Goal: Transaction & Acquisition: Download file/media

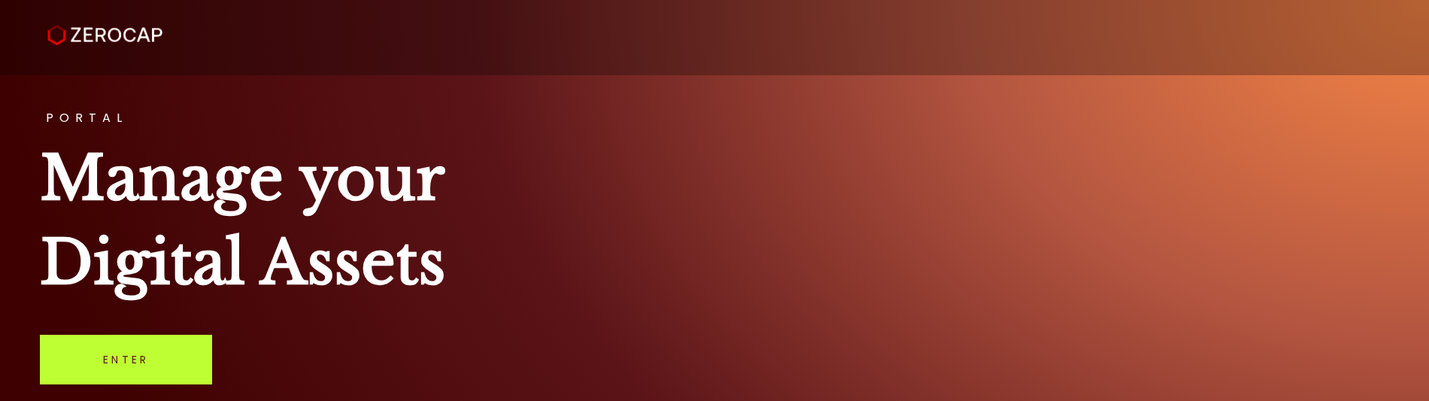
click at [151, 371] on link "Enter" at bounding box center [126, 360] width 172 height 50
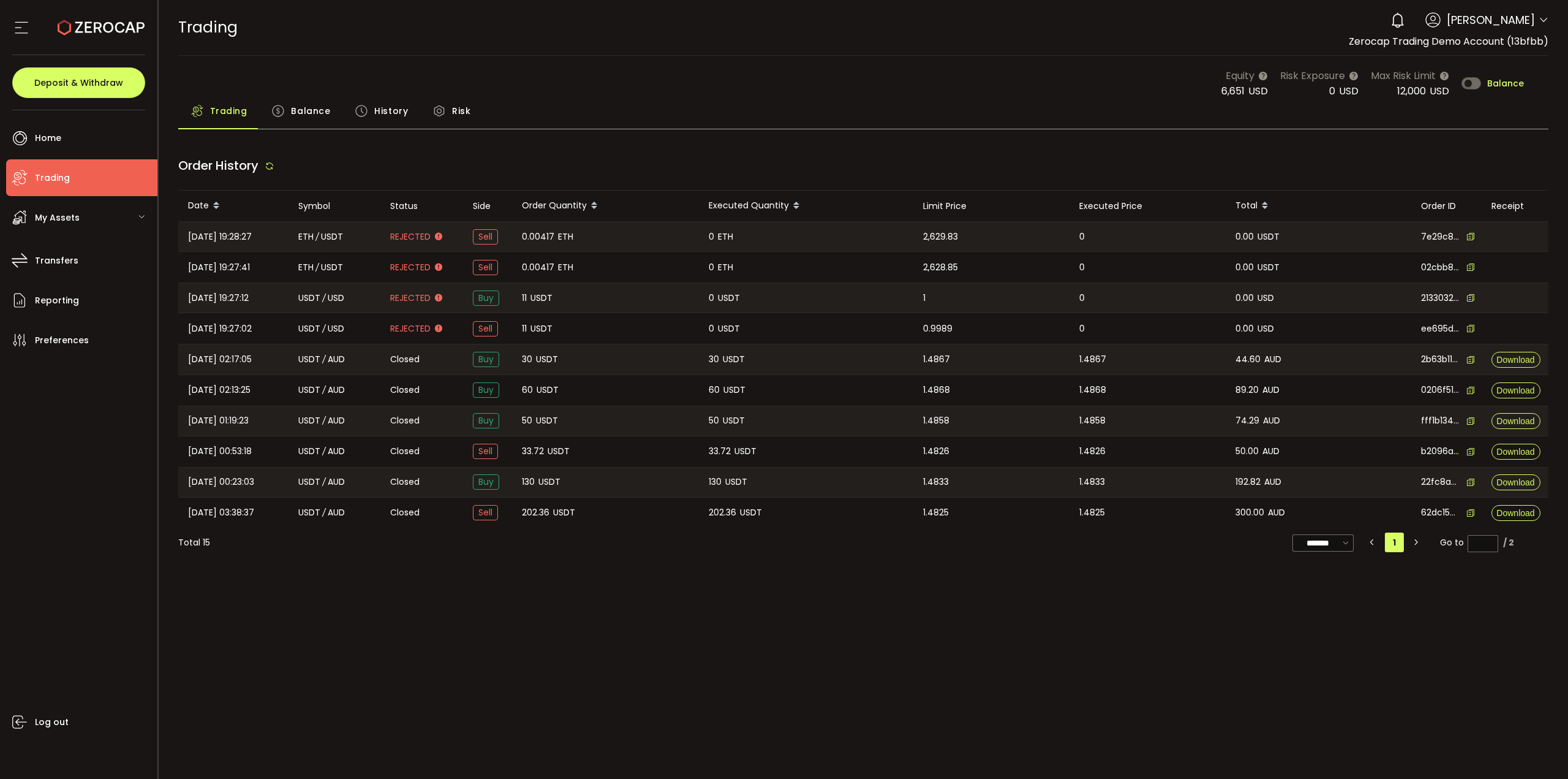
type input "***"
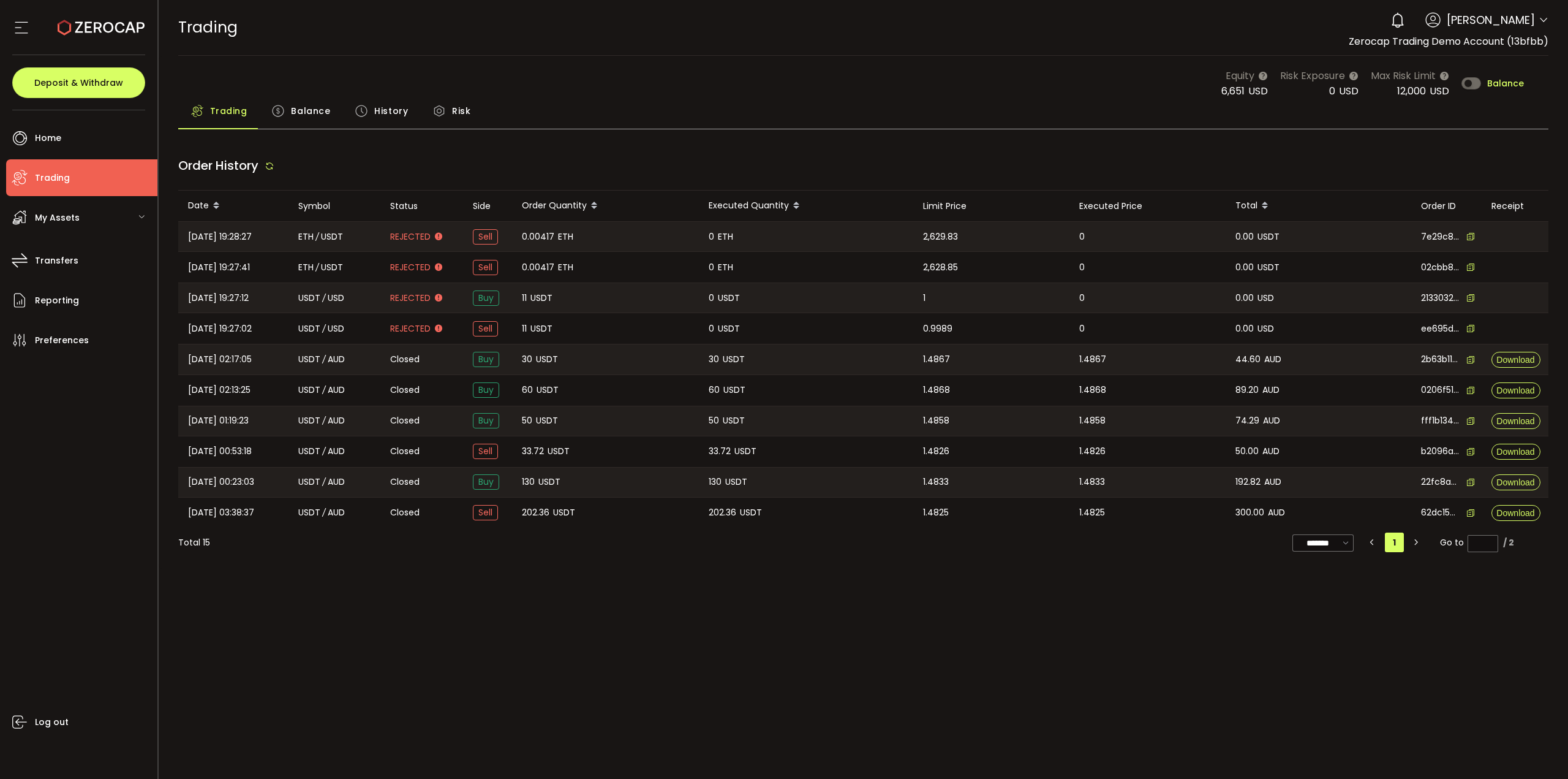
type input "***"
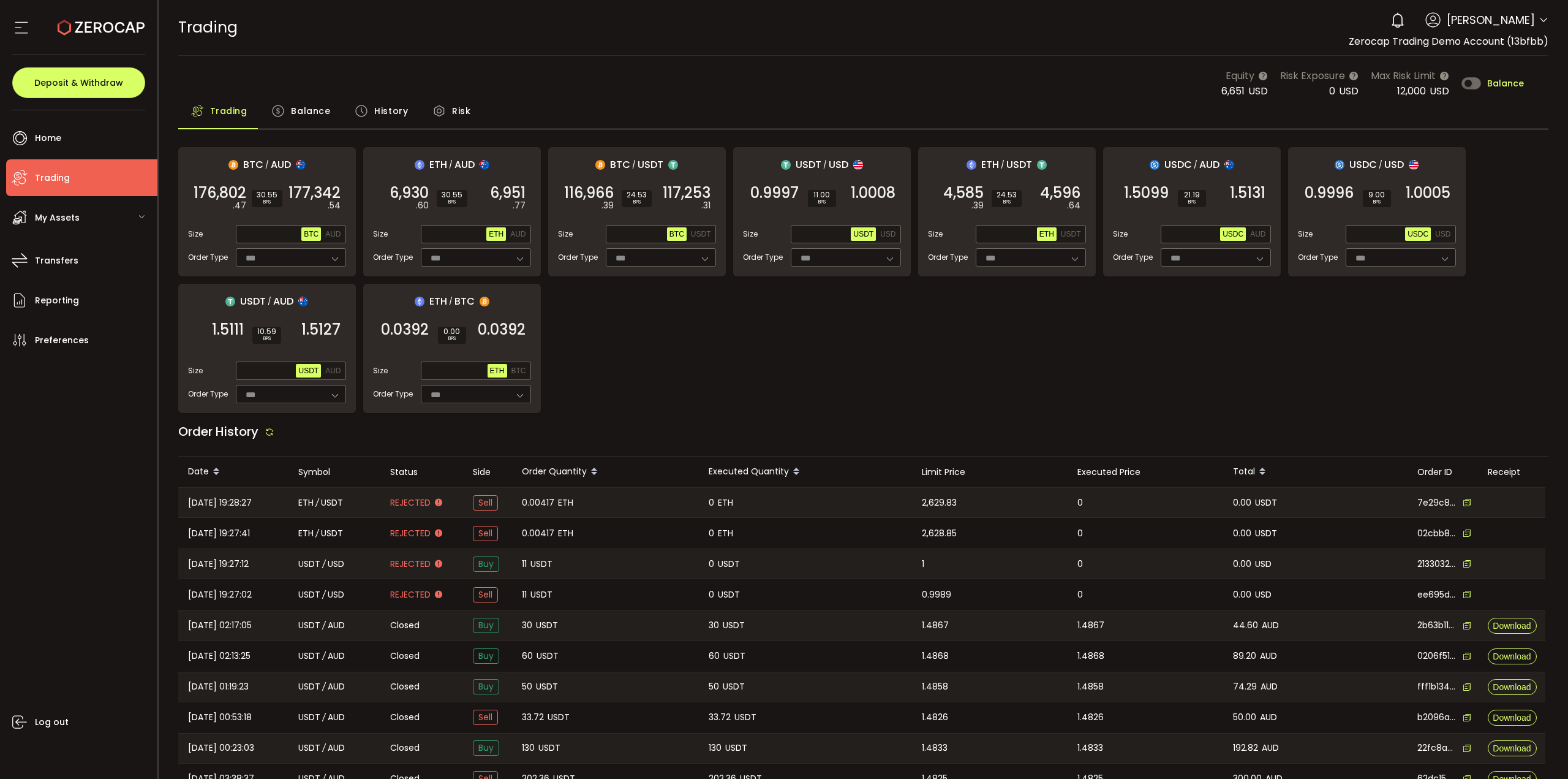
click at [384, 106] on span "History" at bounding box center [390, 111] width 33 height 24
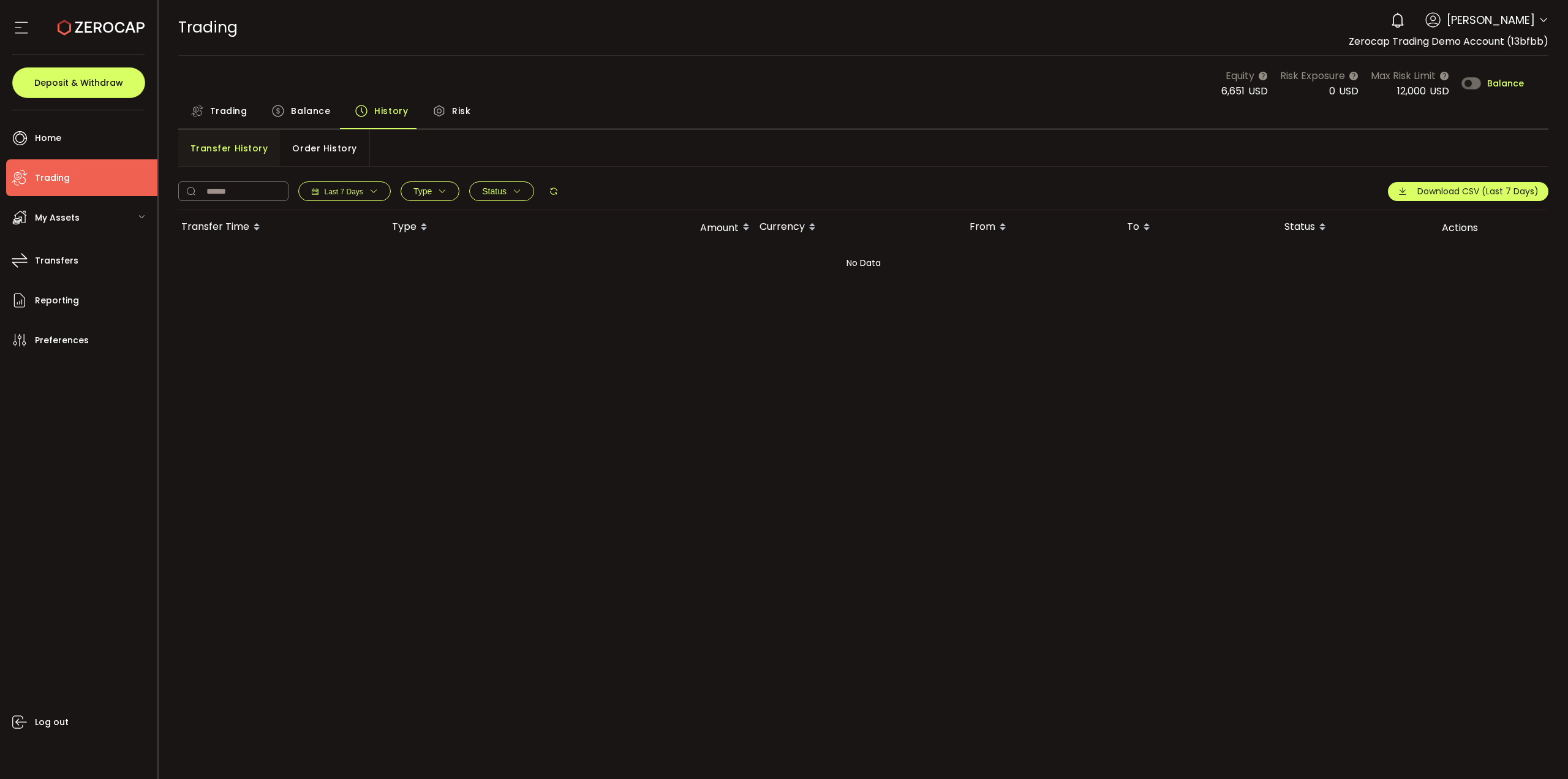
click at [321, 144] on span "Order History" at bounding box center [324, 148] width 64 height 24
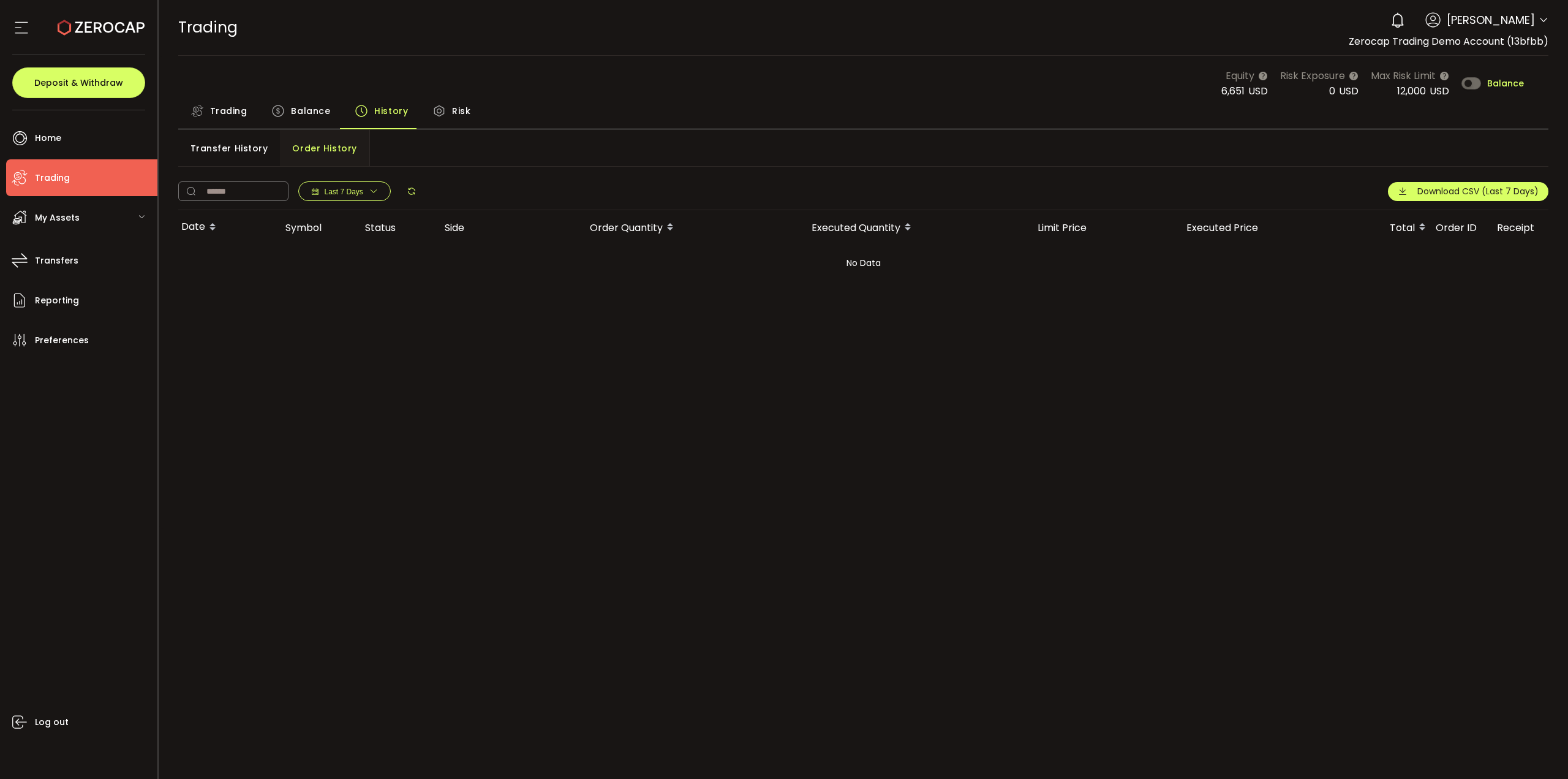
click at [93, 222] on div "My Assets" at bounding box center [82, 217] width 152 height 37
click at [85, 326] on li "Transfers" at bounding box center [82, 416] width 152 height 37
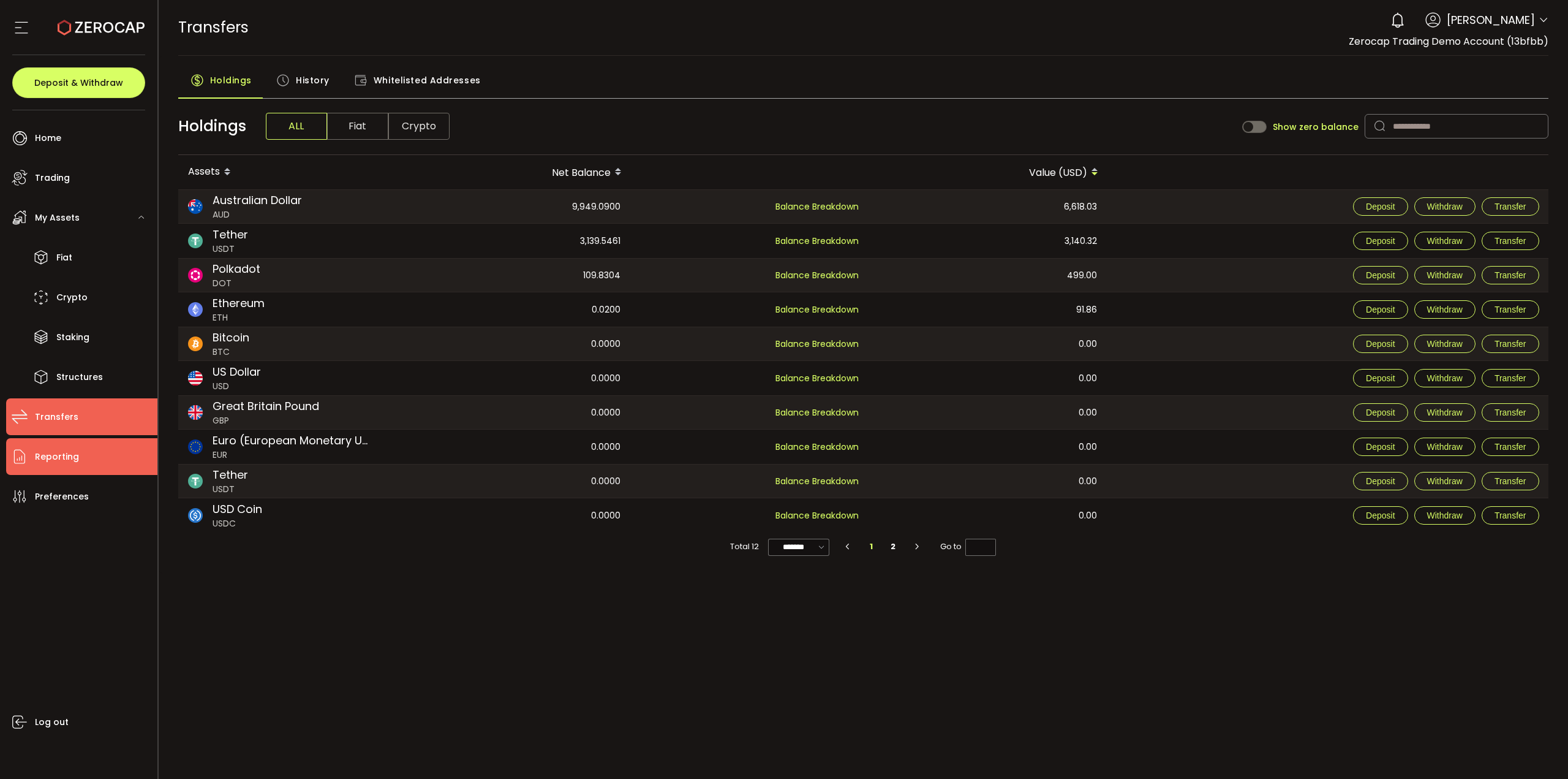
click at [96, 326] on li "Reporting" at bounding box center [82, 456] width 152 height 37
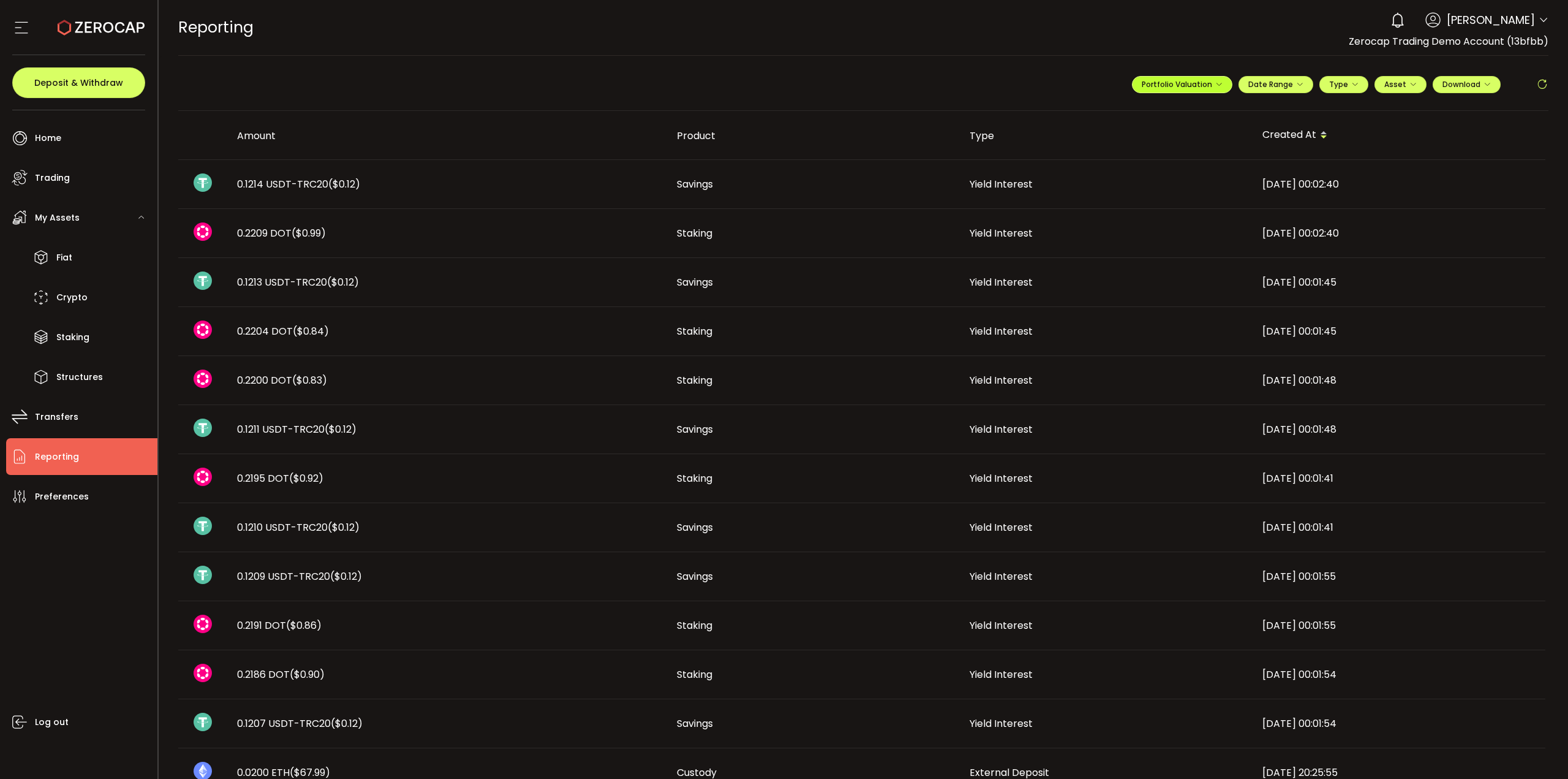
click at [1163, 84] on span "Portfolio Valuation" at bounding box center [1182, 84] width 81 height 11
click at [1163, 110] on span "Portfolio Valuation" at bounding box center [1221, 114] width 68 height 11
click at [1163, 81] on span "Portfolio Valuation" at bounding box center [1182, 84] width 81 height 11
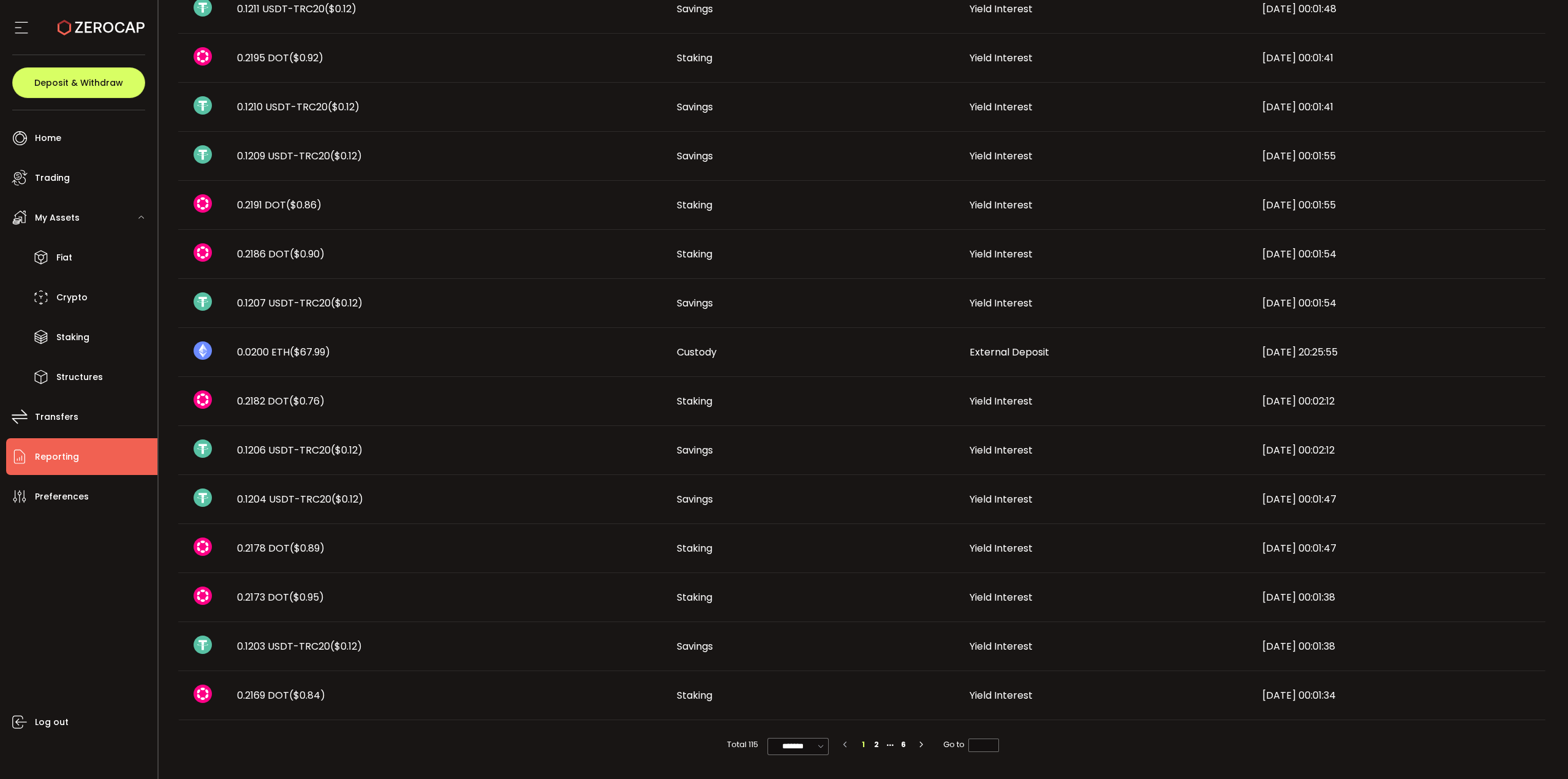
scroll to position [422, 0]
click at [84, 326] on span "Preferences" at bounding box center [62, 497] width 54 height 18
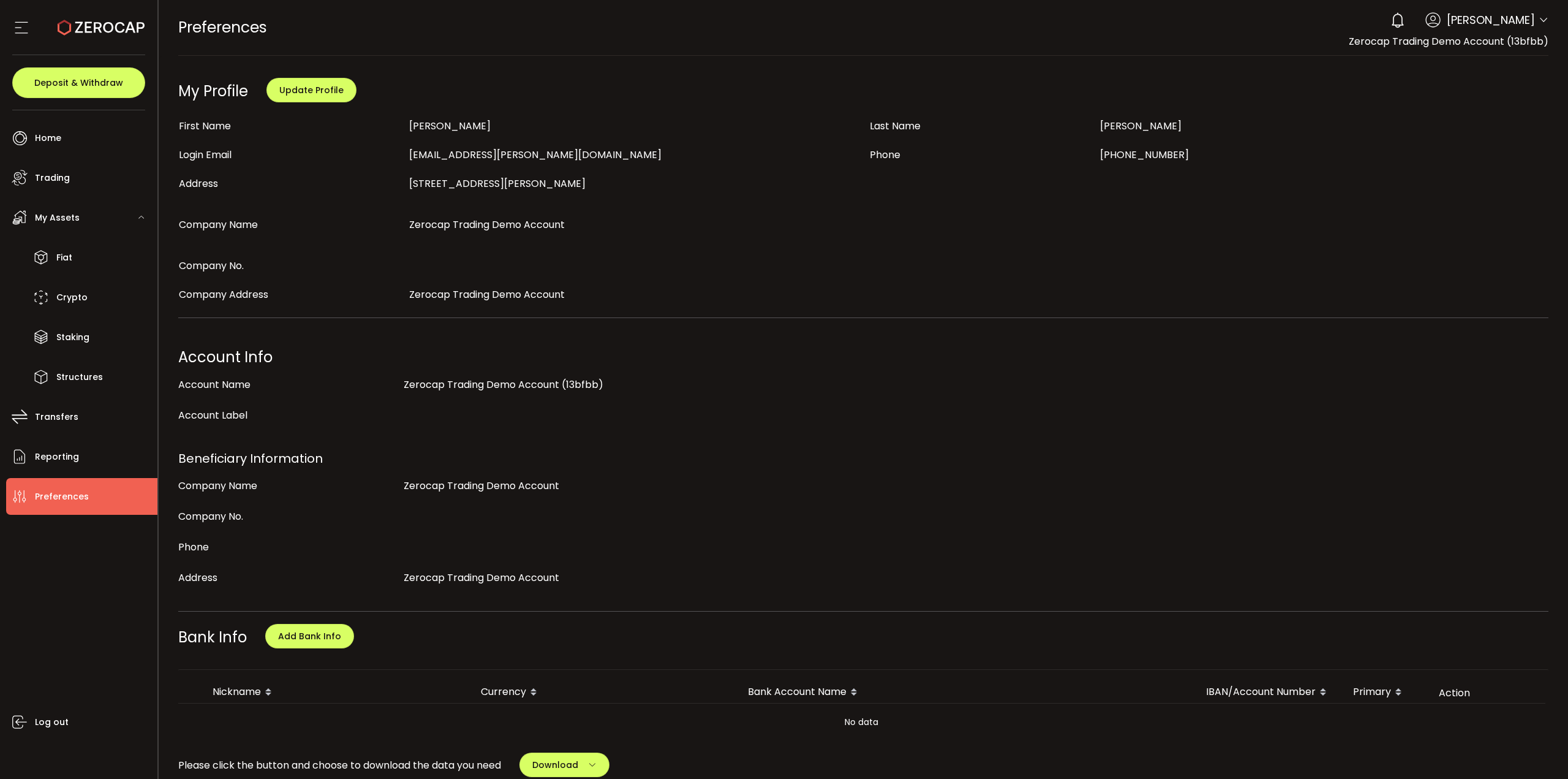
click at [1163, 21] on icon at bounding box center [1544, 20] width 10 height 10
click at [1163, 102] on div "[PERSON_NAME] (75c335)" at bounding box center [1482, 108] width 107 height 27
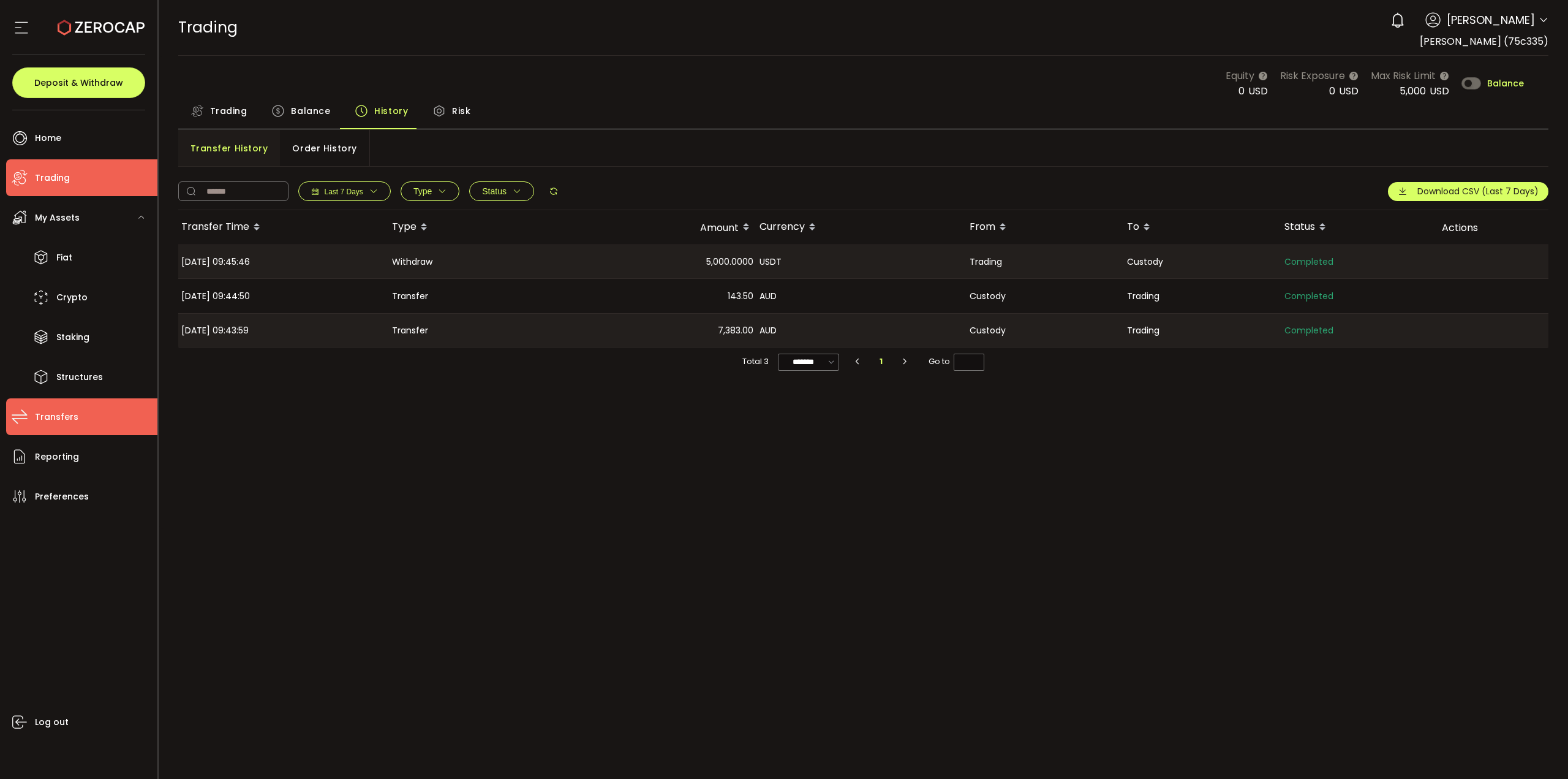
click at [125, 326] on li "Transfers" at bounding box center [82, 416] width 152 height 37
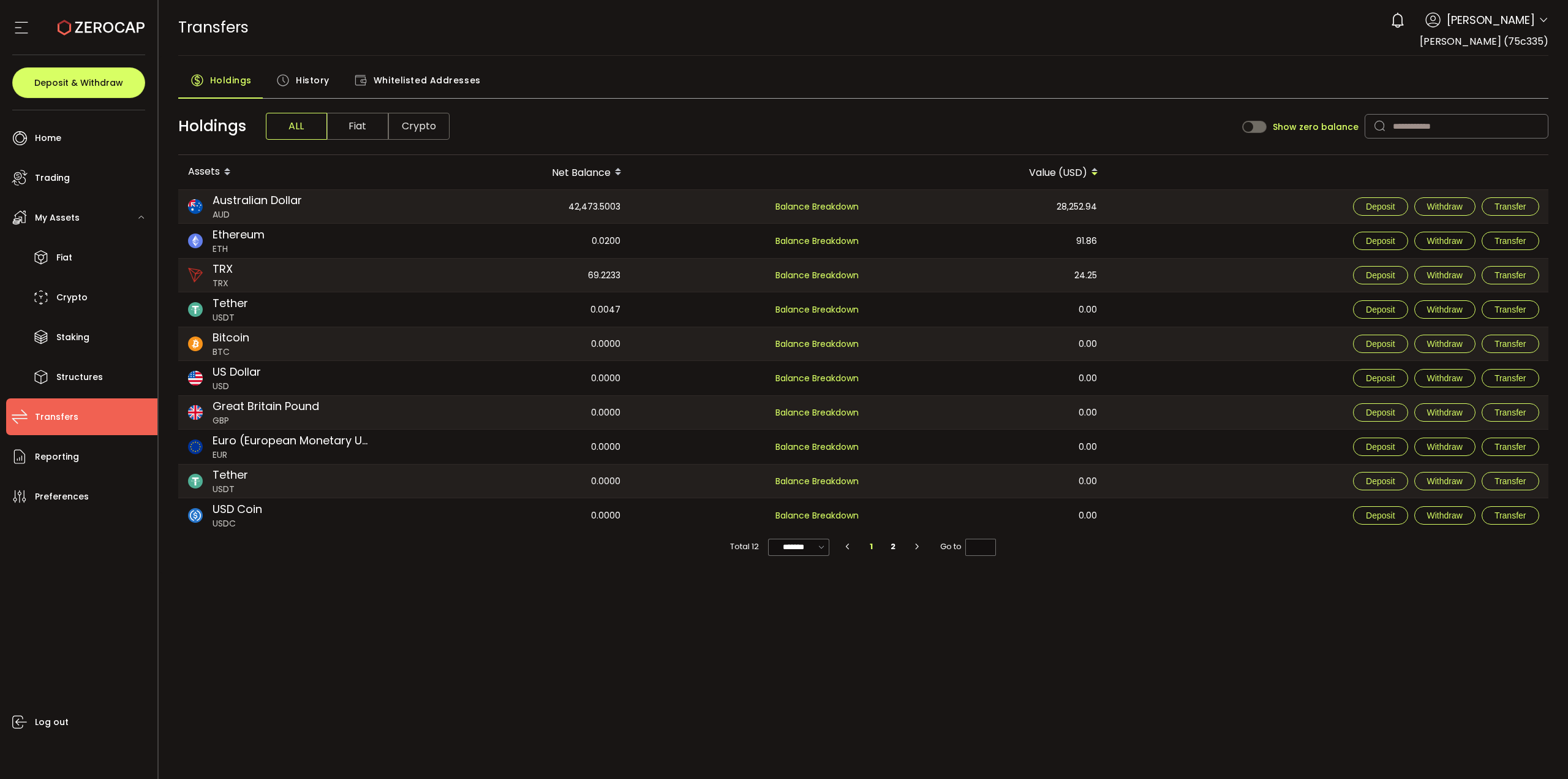
click at [318, 68] on span "History" at bounding box center [312, 80] width 33 height 24
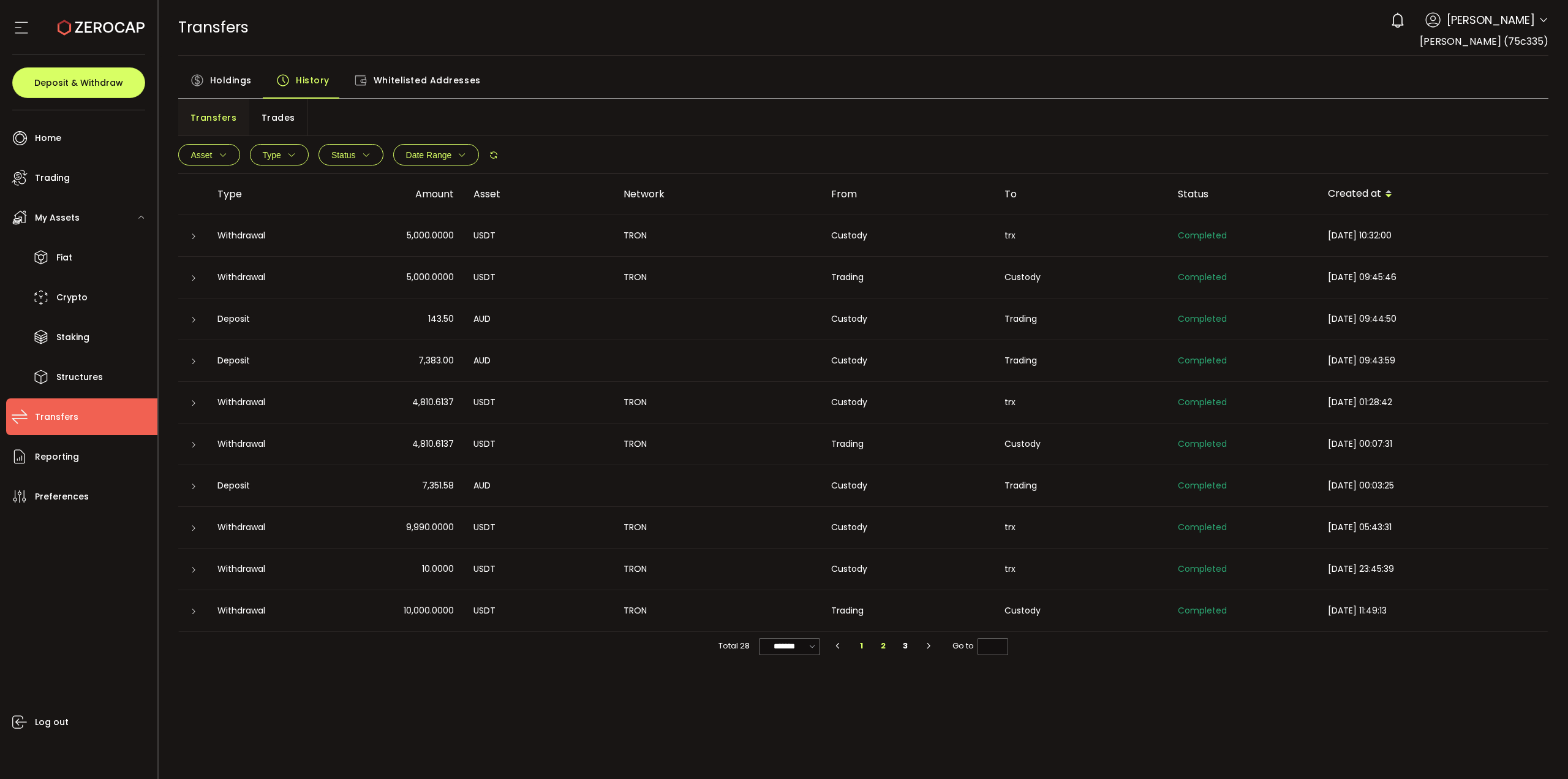
click at [885, 326] on li "2" at bounding box center [884, 645] width 22 height 17
click at [902, 326] on li "3" at bounding box center [905, 645] width 22 height 17
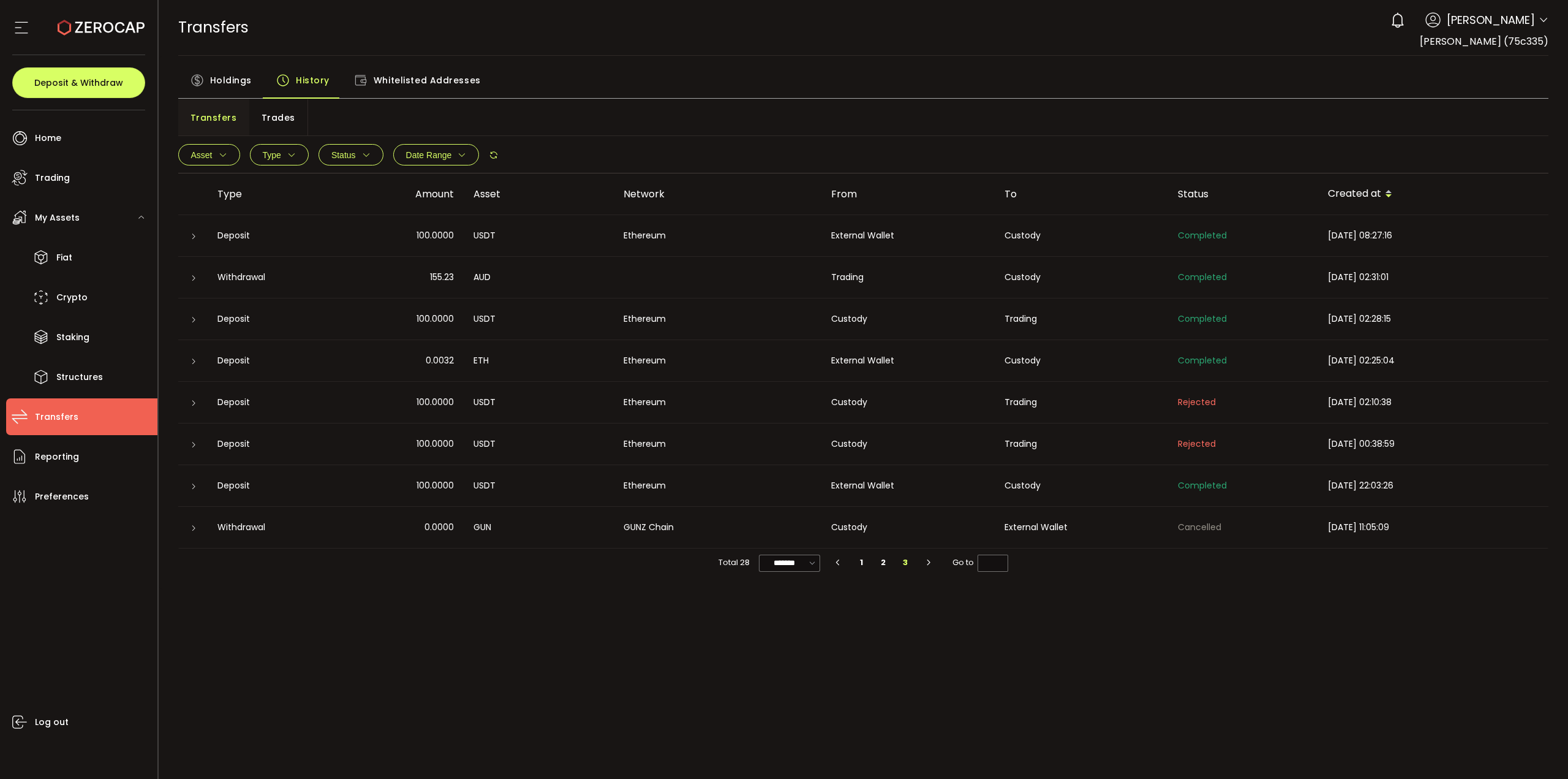
click at [193, 276] on icon at bounding box center [193, 278] width 7 height 7
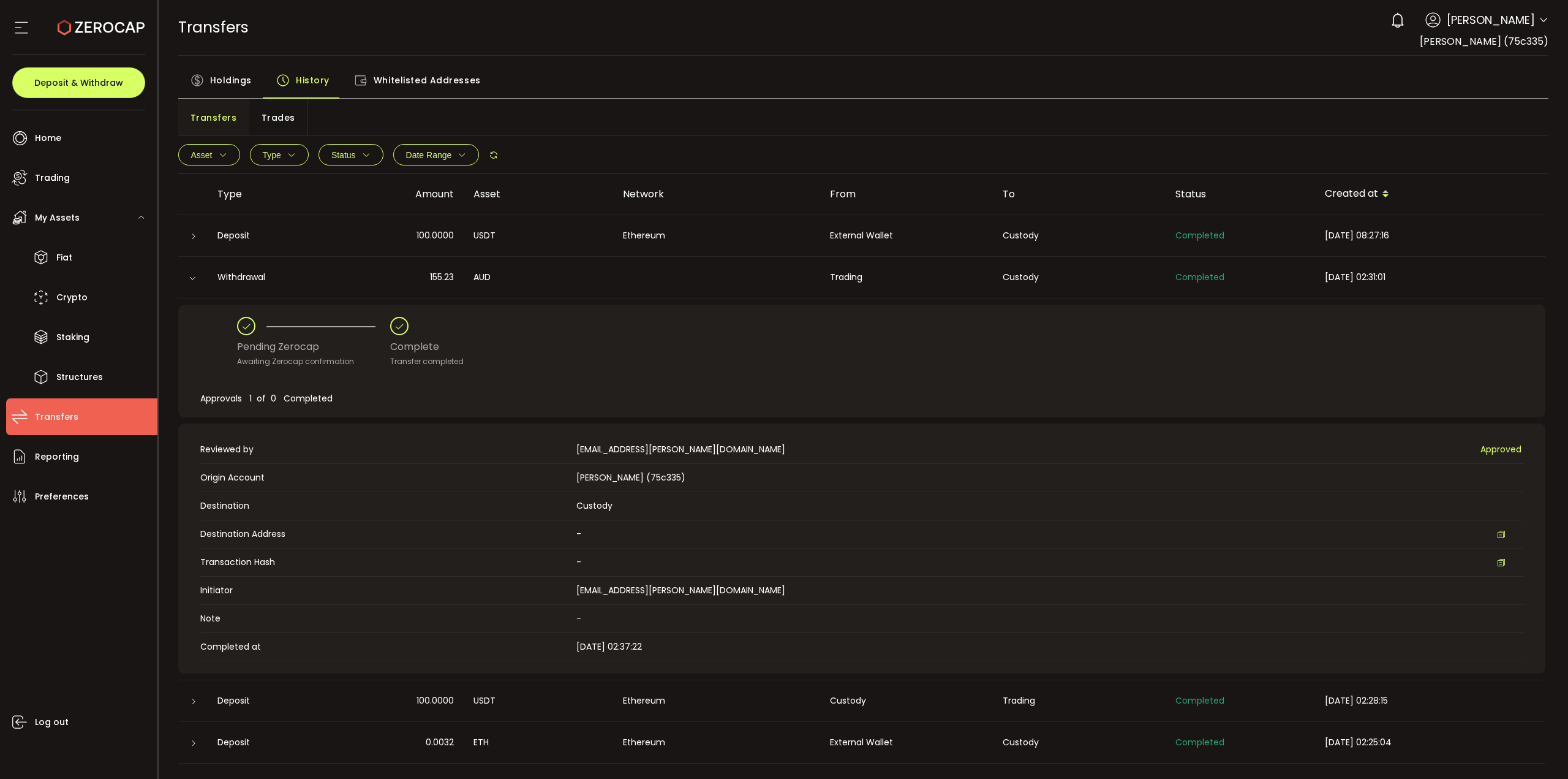
click at [194, 275] on icon at bounding box center [192, 278] width 7 height 7
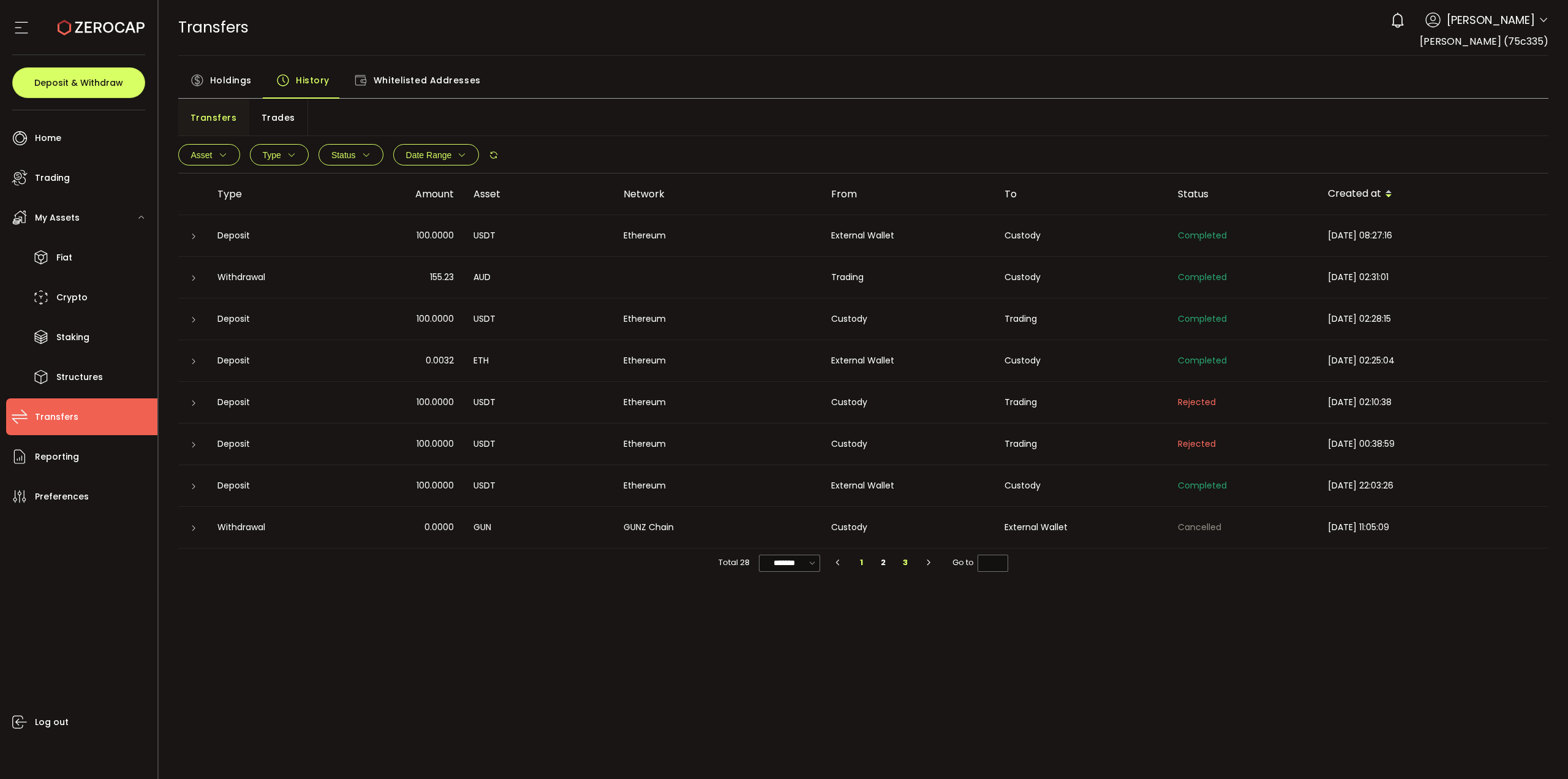
click at [862, 326] on li "1" at bounding box center [862, 562] width 22 height 17
type input "*"
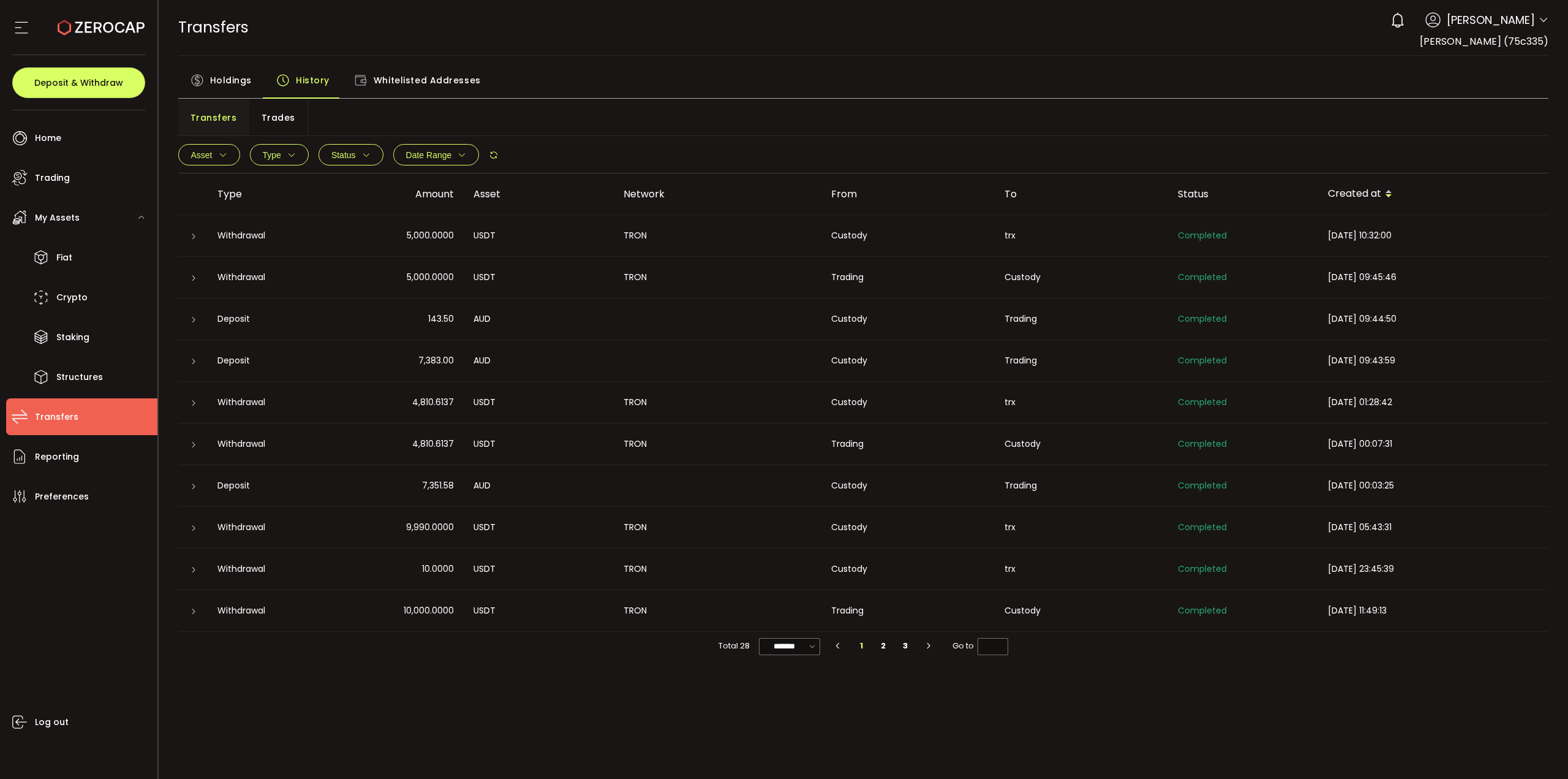
click at [458, 152] on icon "button" at bounding box center [462, 155] width 9 height 9
click at [360, 144] on button "Status" at bounding box center [351, 155] width 65 height 21
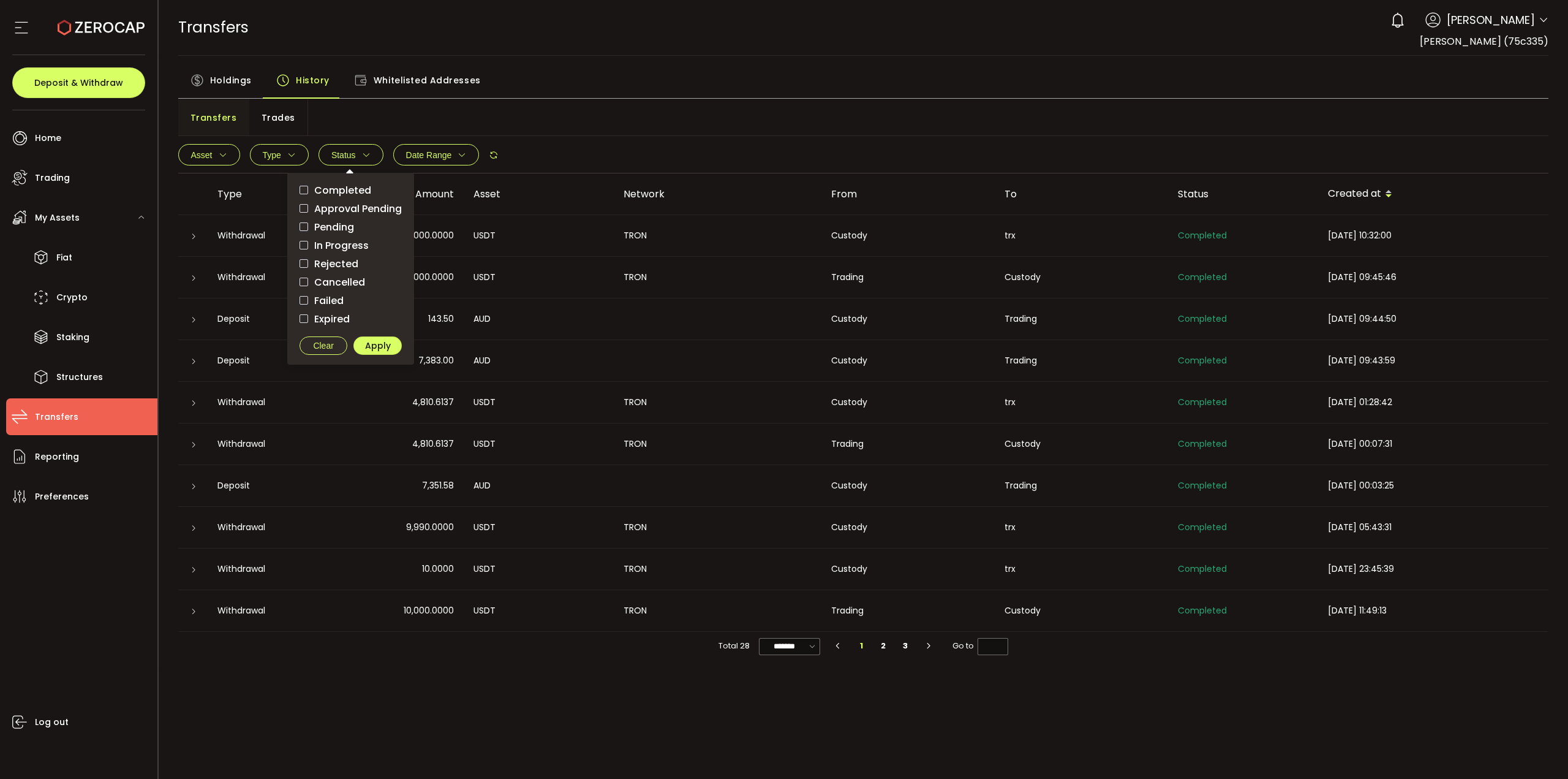
click at [700, 326] on div "PDF is being processed and will download to your computer TRANSFERS Buy Power $…" at bounding box center [863, 390] width 1410 height 779
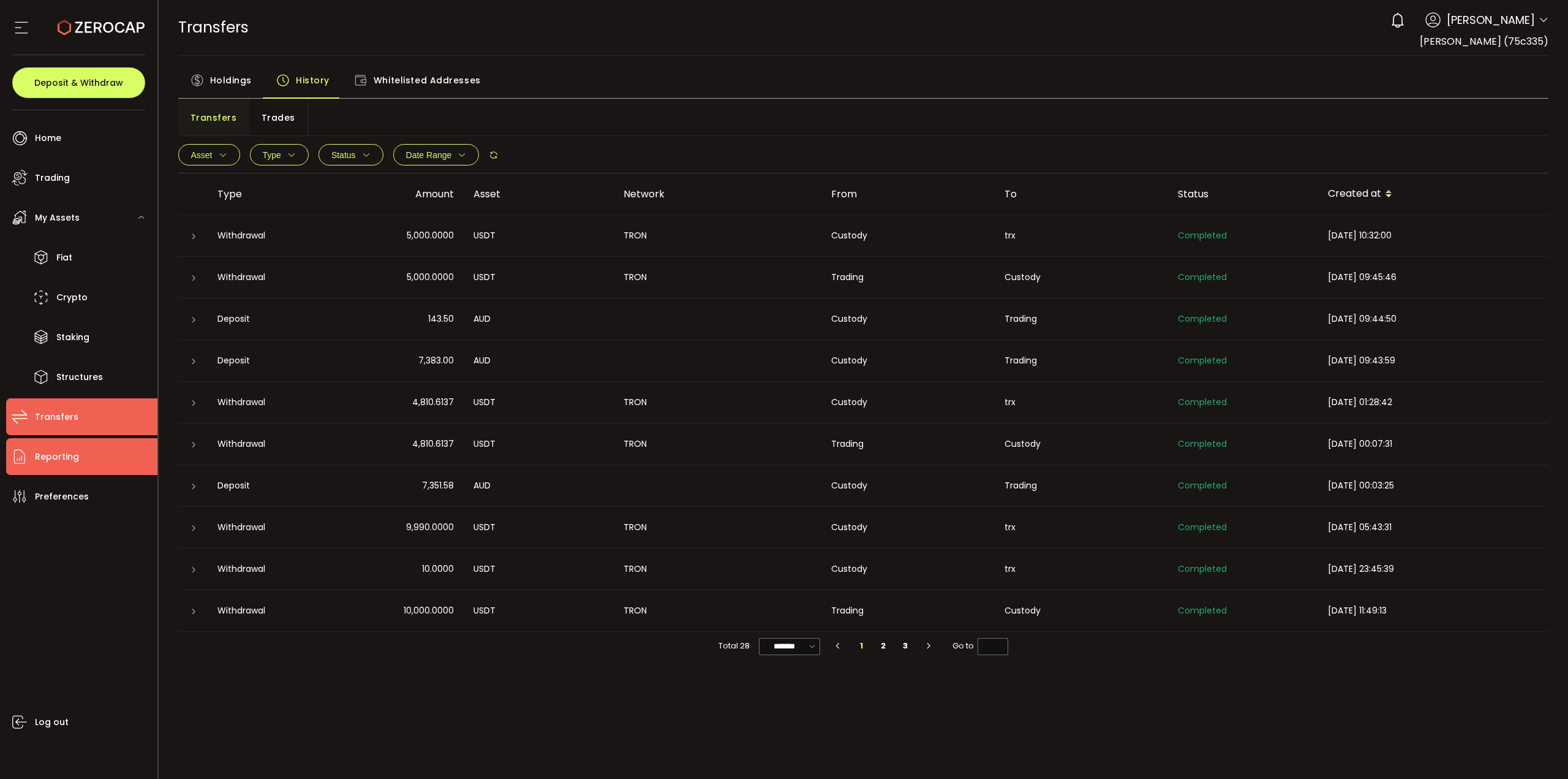
click at [83, 326] on li "Reporting" at bounding box center [82, 456] width 152 height 37
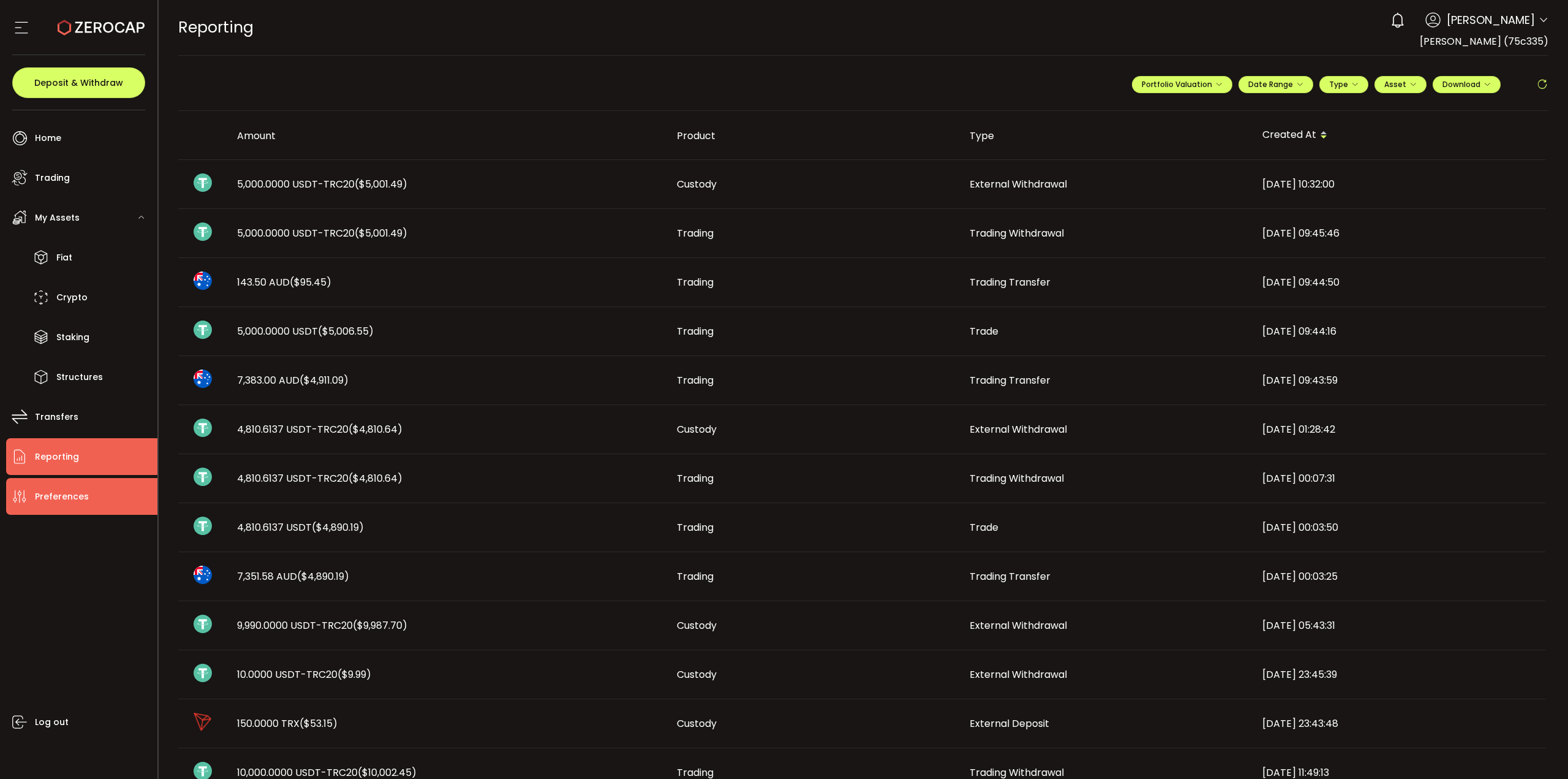
click at [73, 326] on span "Preferences" at bounding box center [62, 497] width 54 height 18
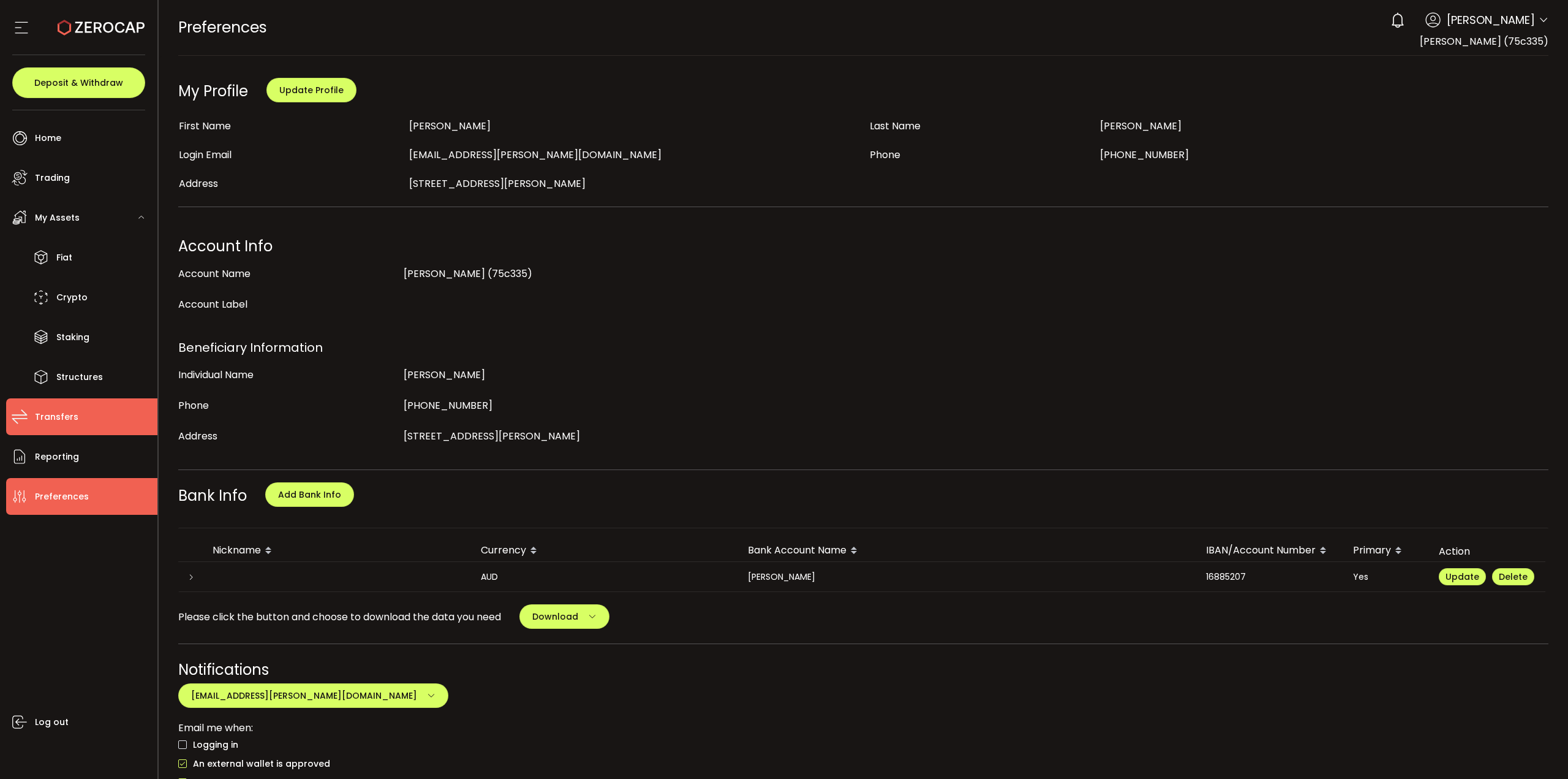
click at [115, 326] on li "Transfers" at bounding box center [82, 416] width 152 height 37
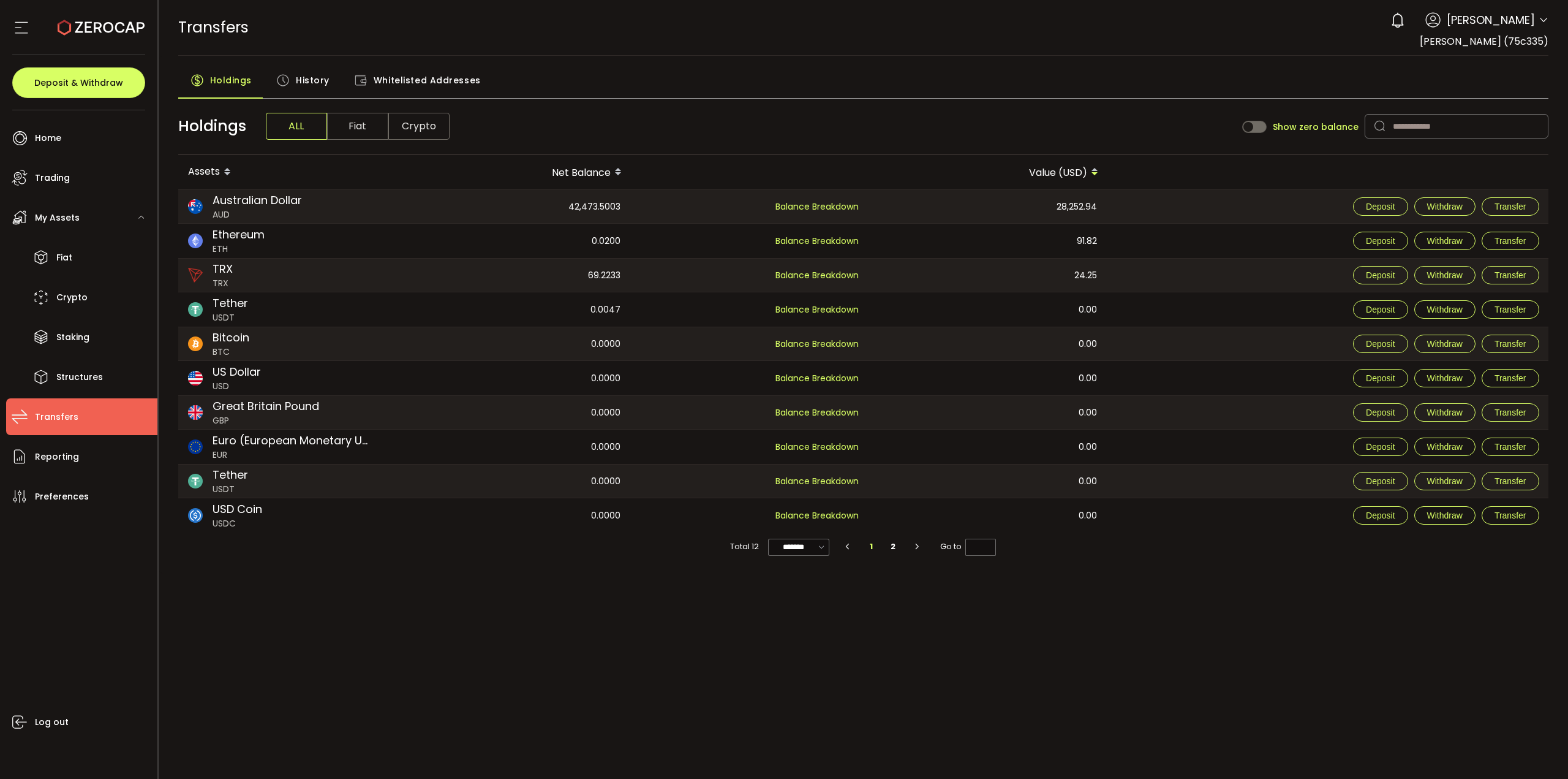
click at [311, 79] on span "History" at bounding box center [312, 80] width 33 height 24
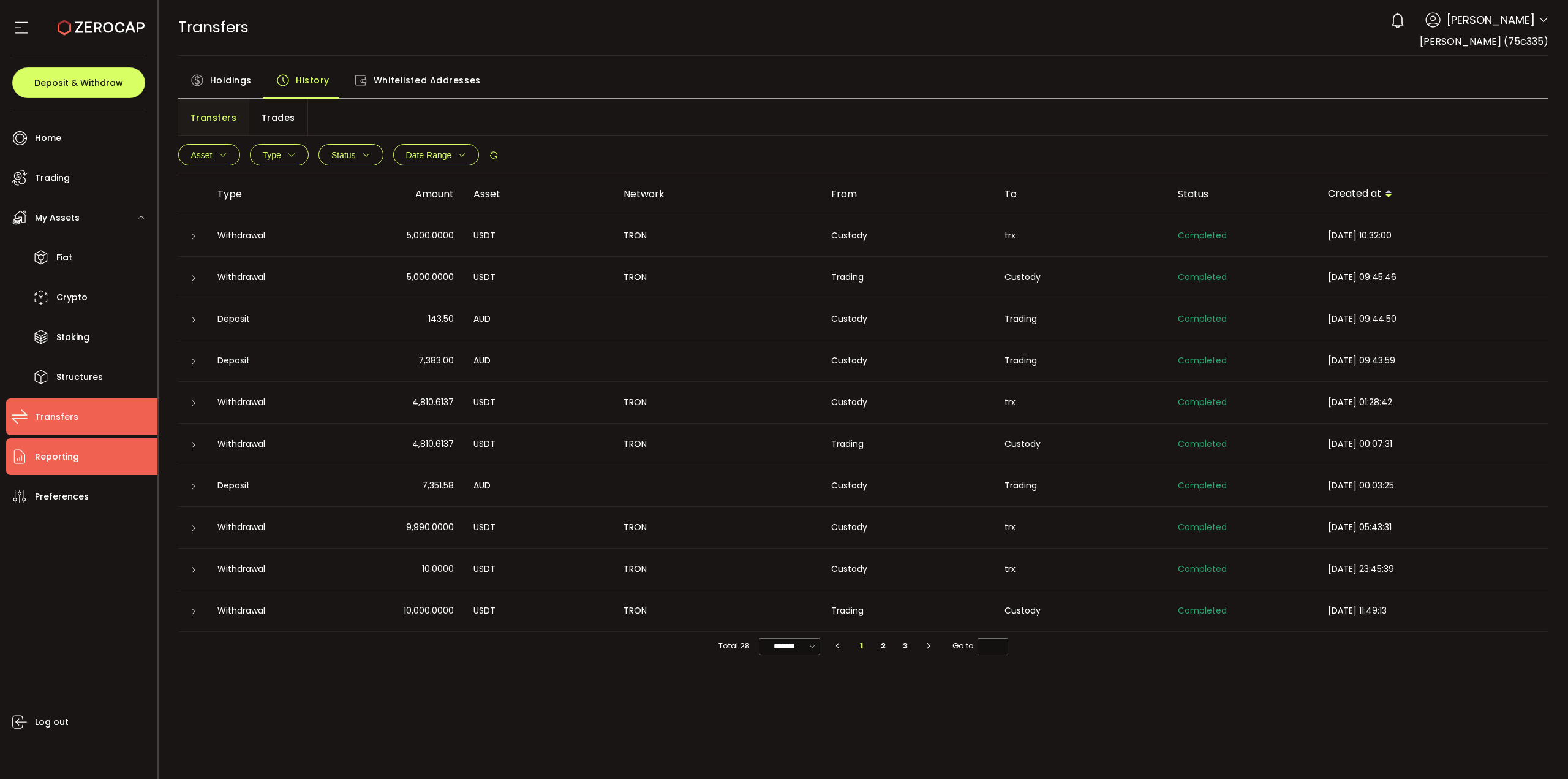
click at [77, 326] on li "Reporting" at bounding box center [82, 456] width 152 height 37
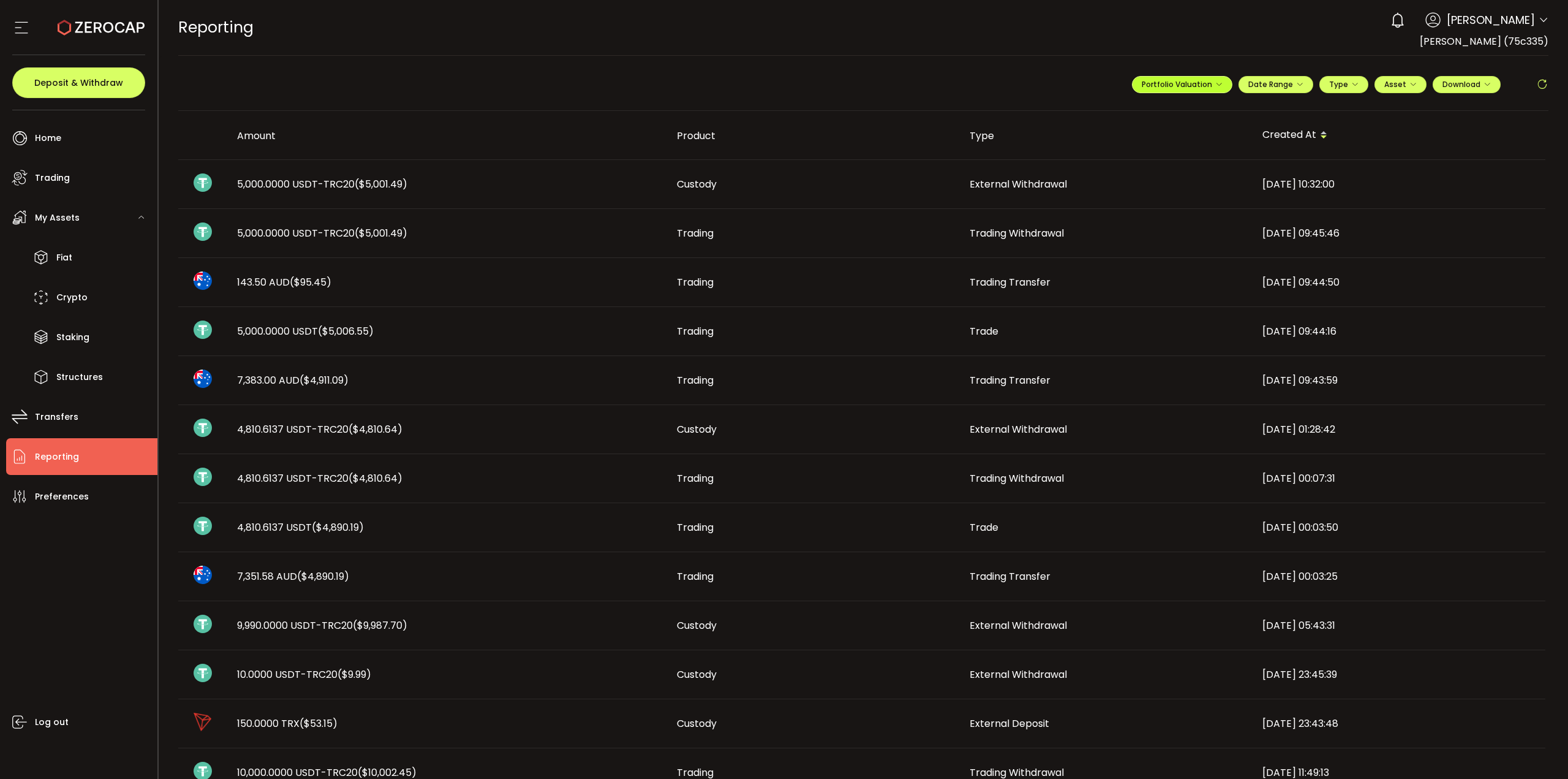
click at [1163, 85] on icon "button" at bounding box center [1219, 84] width 7 height 7
click at [1163, 114] on span "Portfolio Valuation" at bounding box center [1221, 114] width 68 height 11
click at [1163, 88] on span "Type" at bounding box center [1344, 84] width 29 height 11
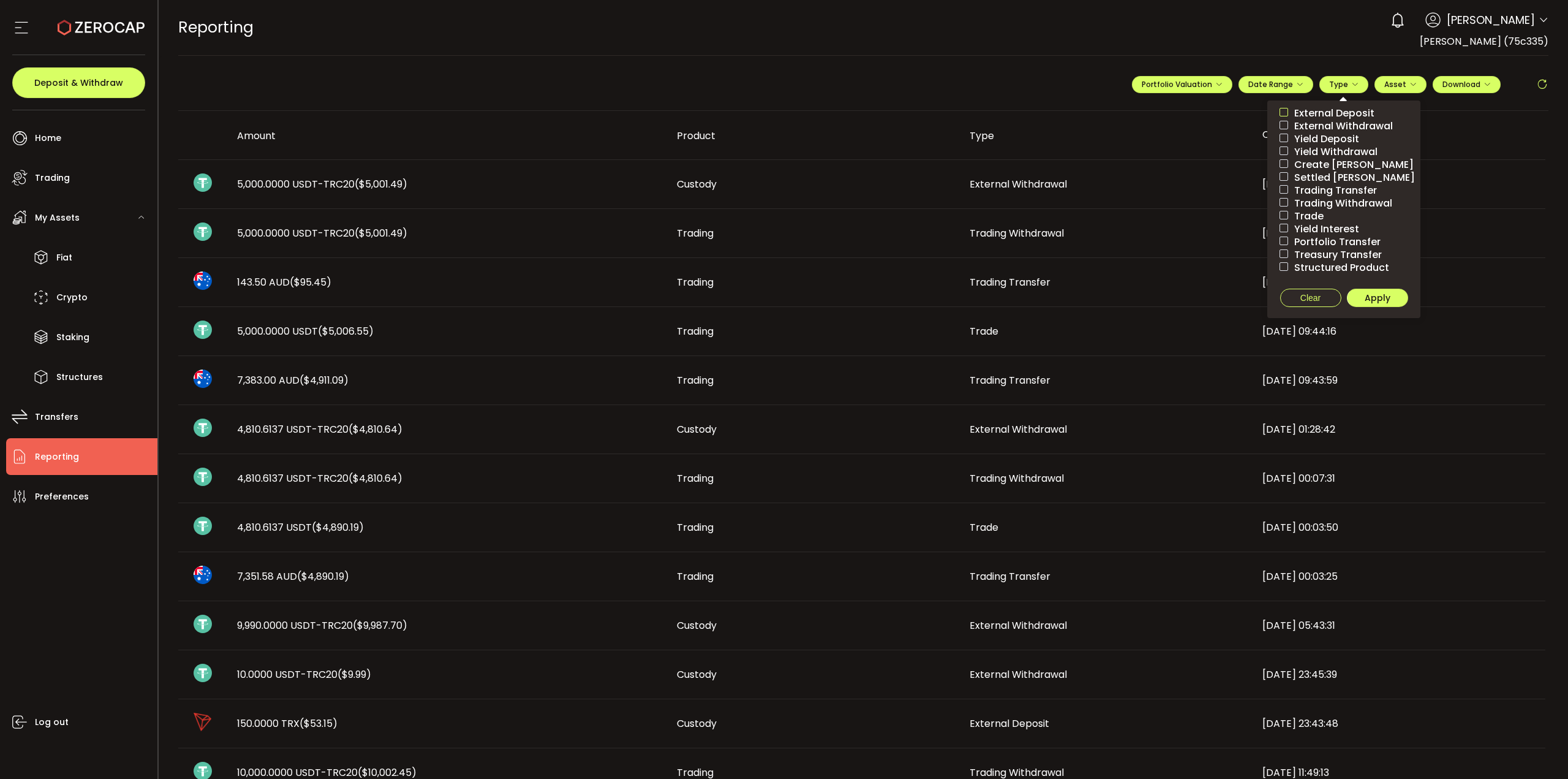
click at [1163, 111] on span at bounding box center [1284, 112] width 9 height 9
click at [1163, 214] on span at bounding box center [1284, 215] width 9 height 9
click at [1163, 110] on span at bounding box center [1284, 112] width 9 height 9
click at [1163, 296] on button "Apply" at bounding box center [1377, 297] width 61 height 19
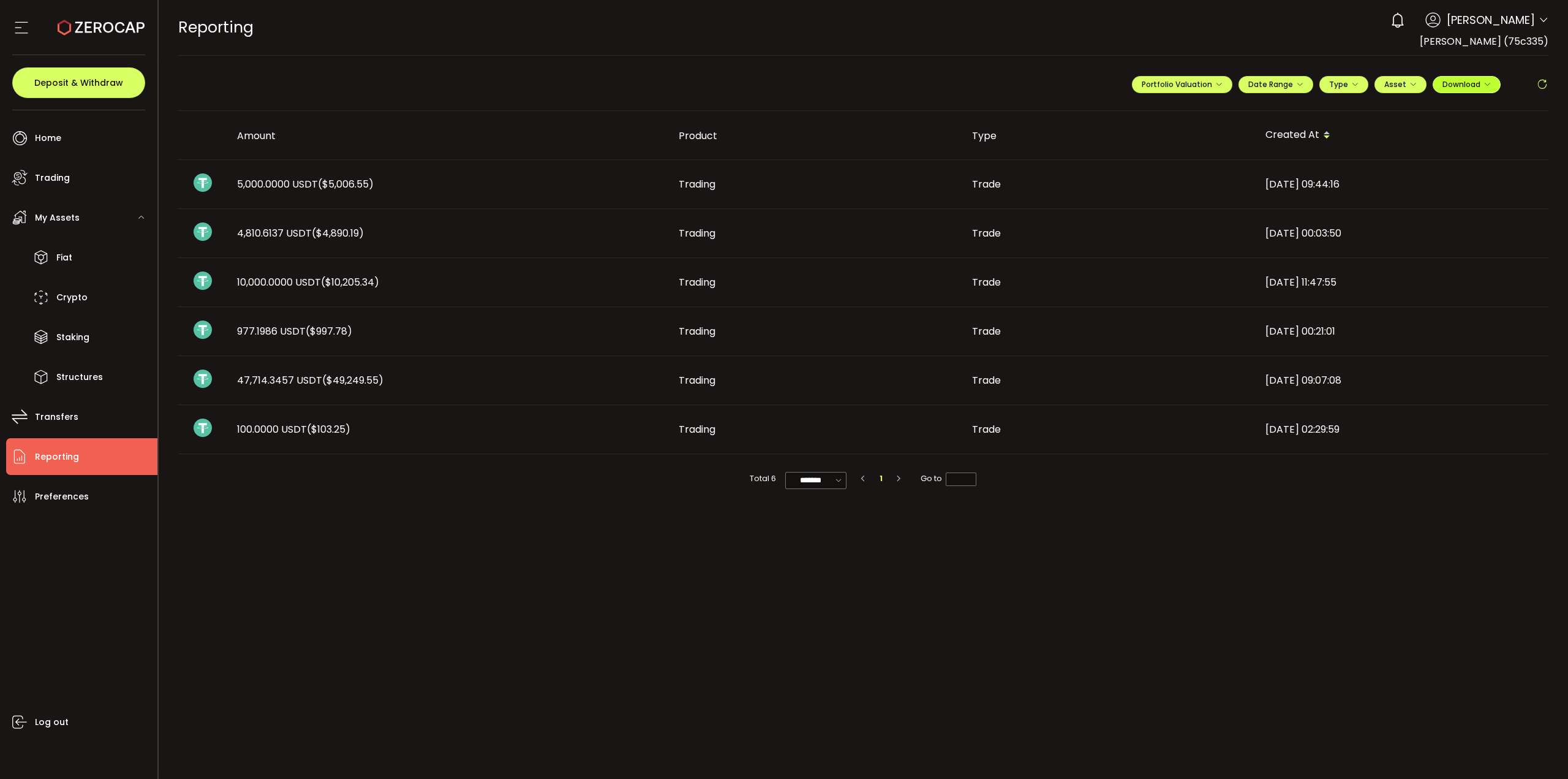
click at [1163, 87] on span "Download" at bounding box center [1466, 84] width 48 height 11
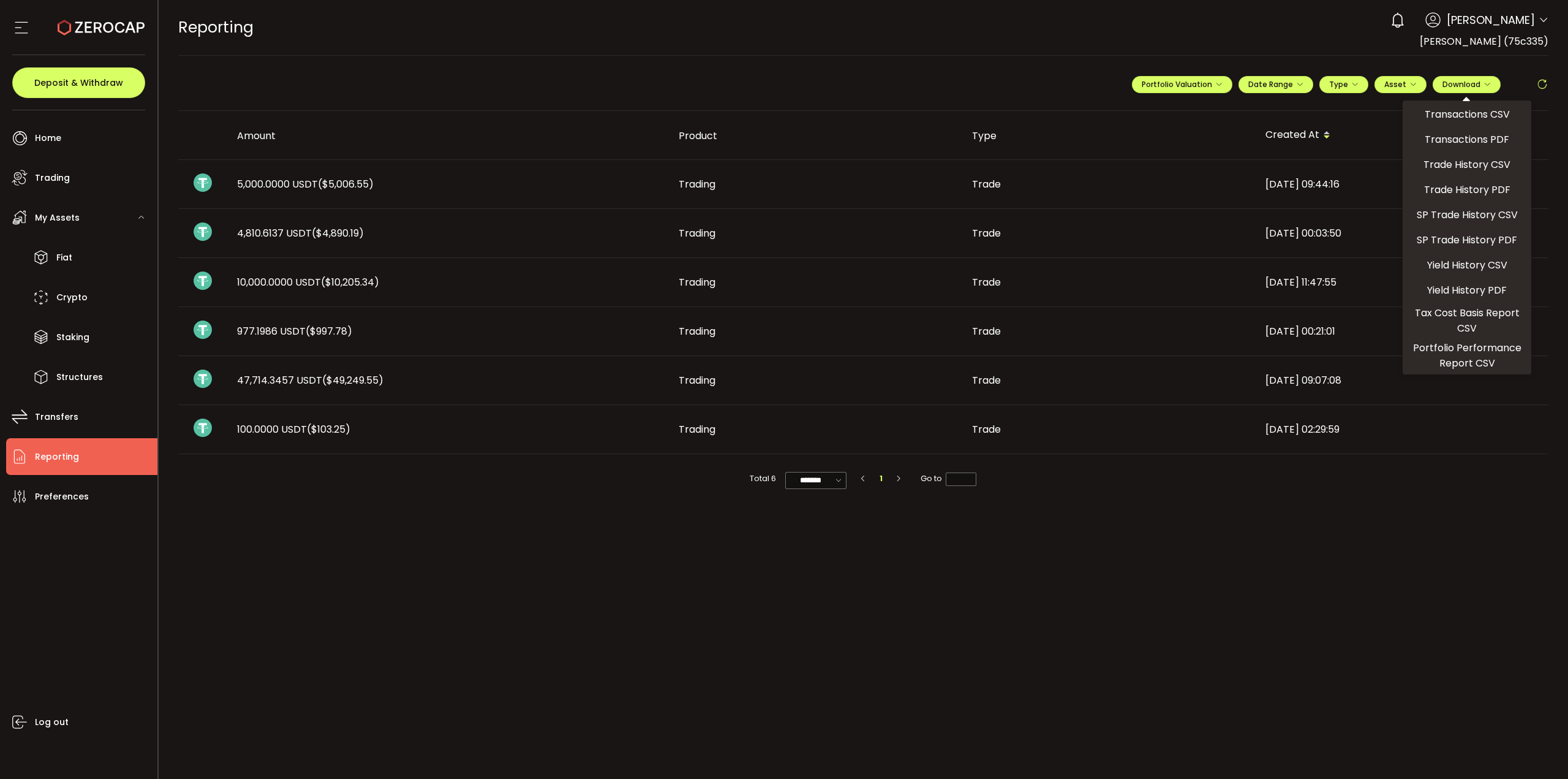
click at [1163, 326] on main "**********" at bounding box center [863, 416] width 1410 height 723
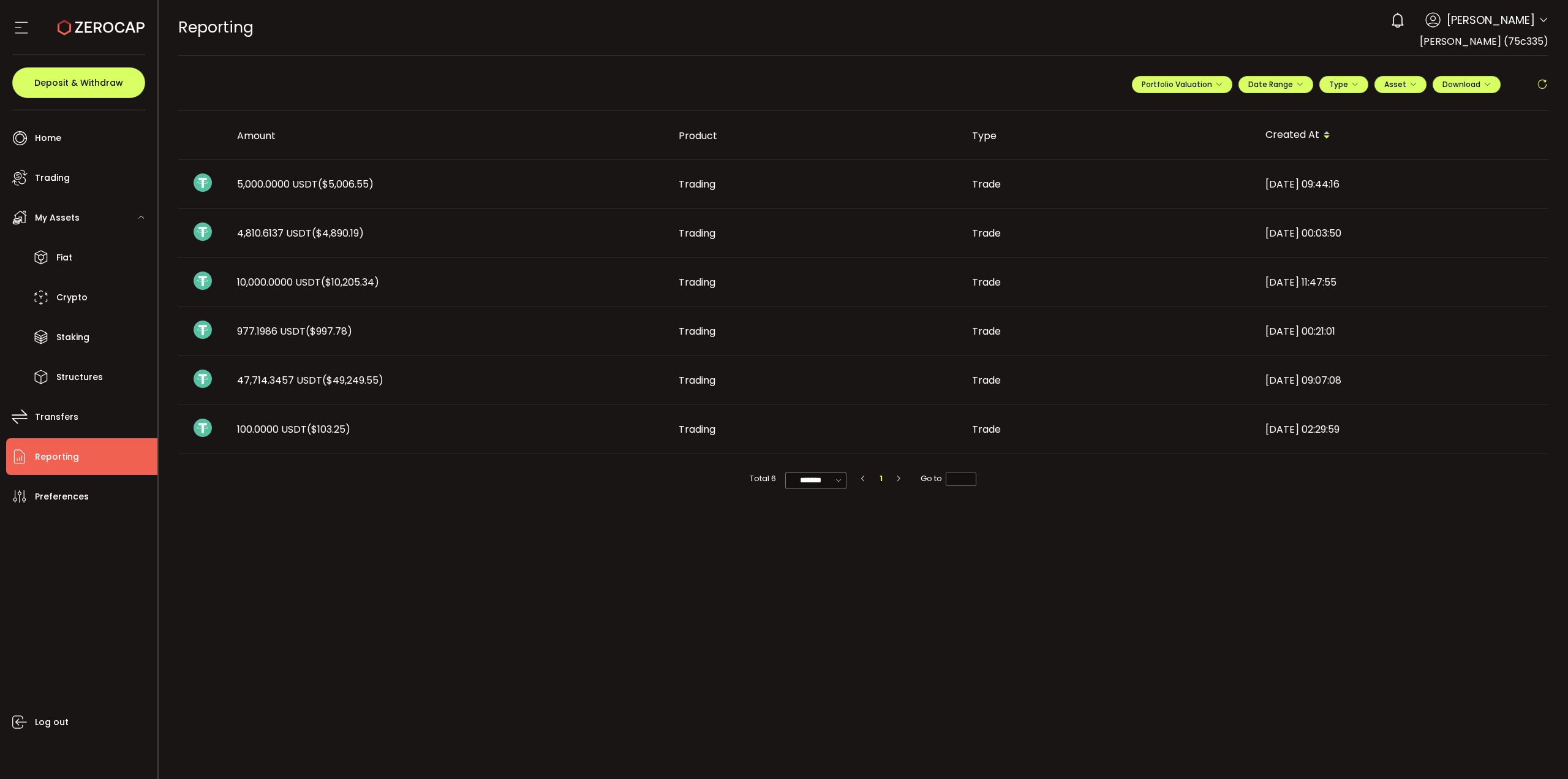
click at [1163, 98] on div "**********" at bounding box center [1340, 89] width 416 height 37
click at [1163, 90] on button "Download" at bounding box center [1466, 84] width 68 height 17
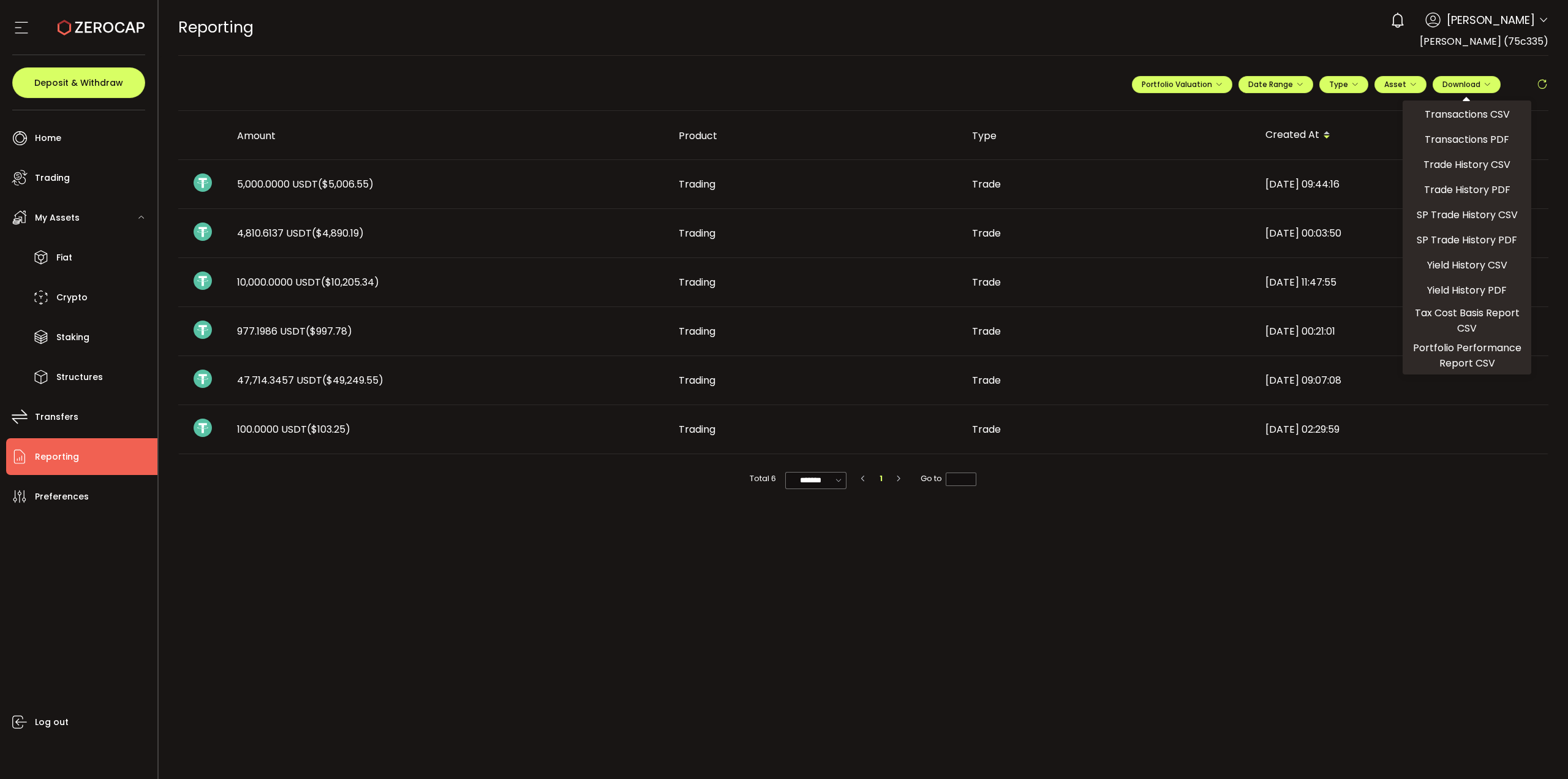
click at [1163, 326] on main "**********" at bounding box center [863, 416] width 1410 height 723
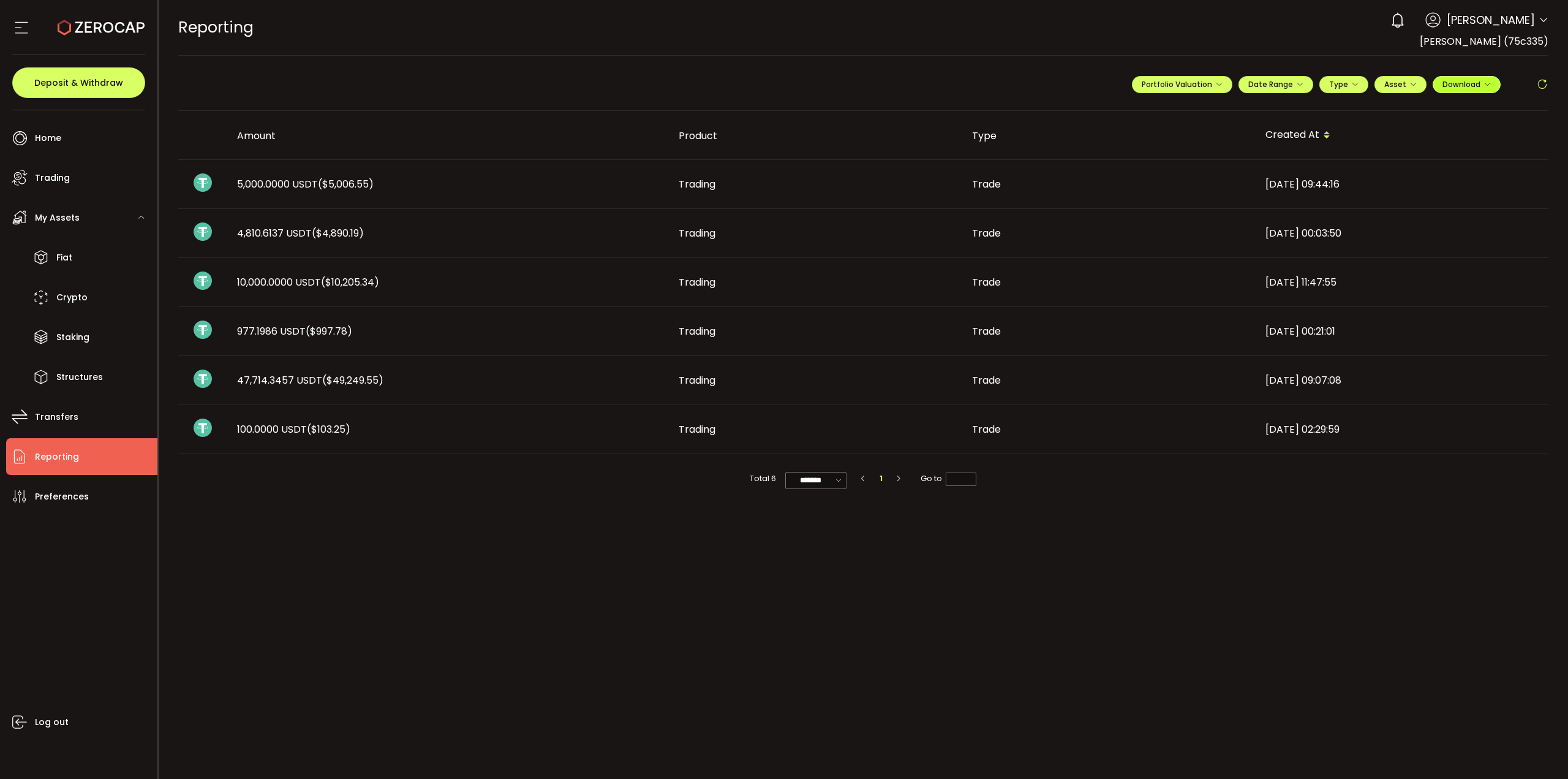
click at [1163, 83] on button "Download" at bounding box center [1466, 84] width 68 height 17
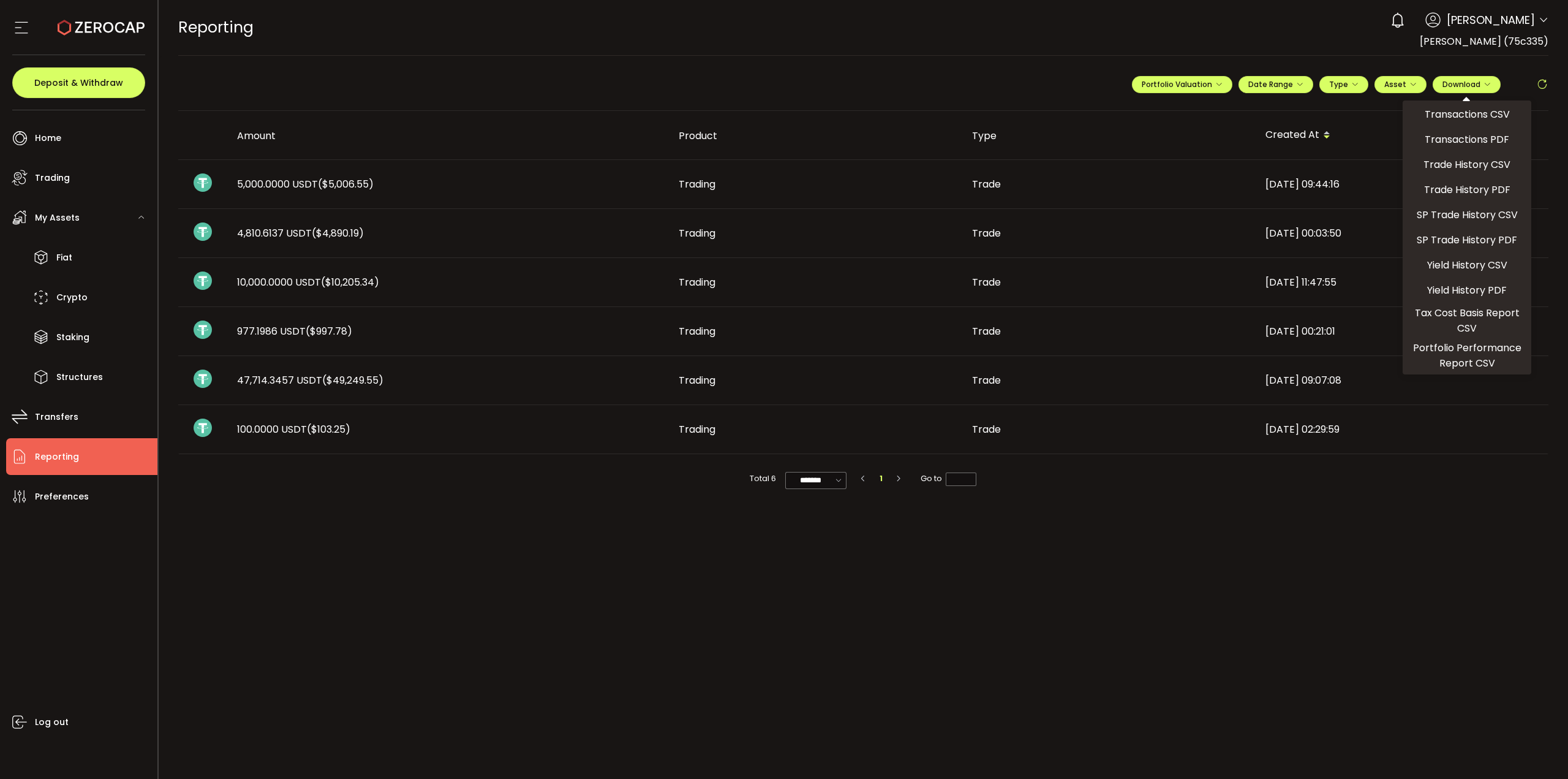
click at [1163, 326] on main "**********" at bounding box center [863, 416] width 1410 height 723
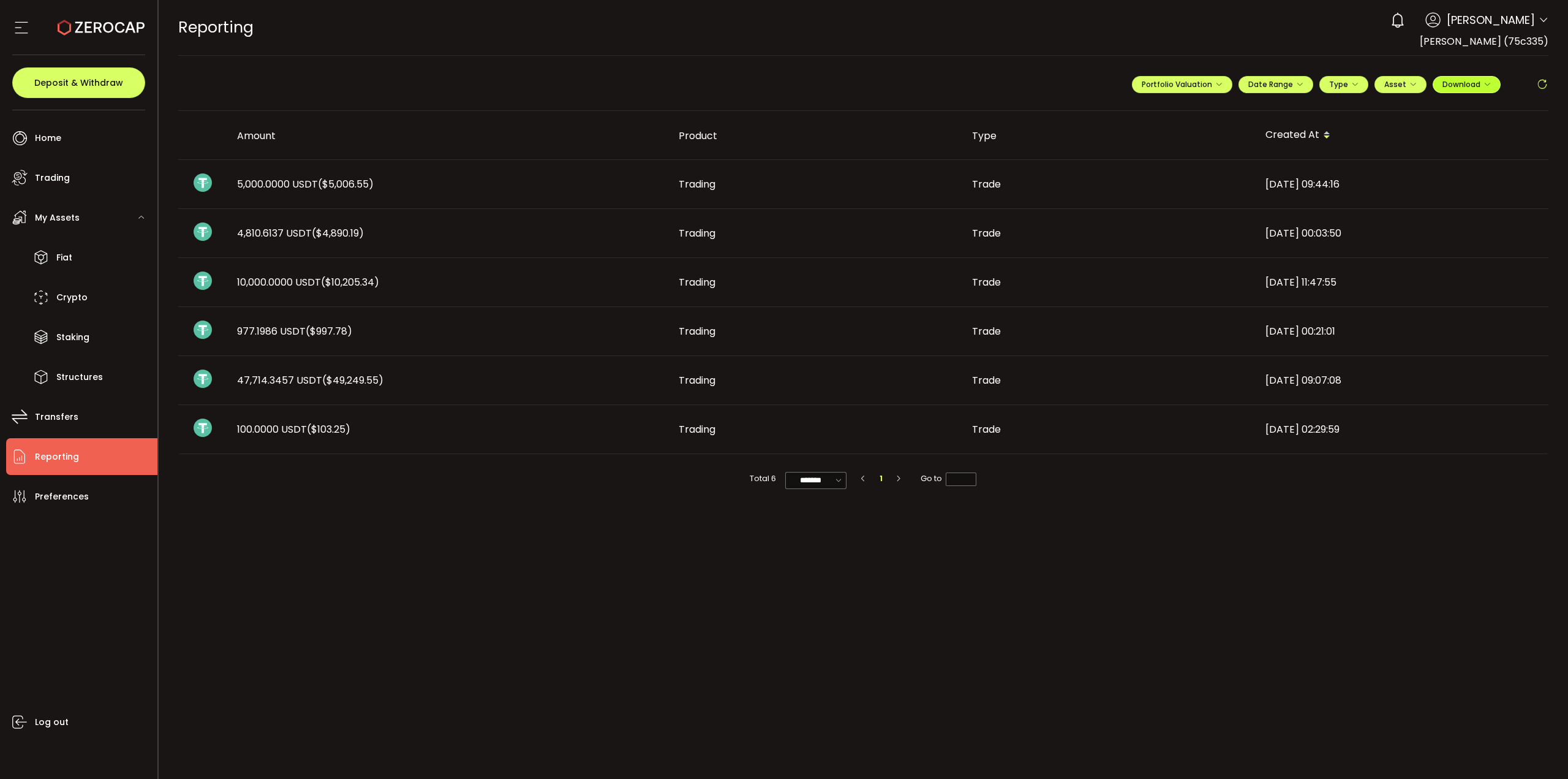
click at [1163, 93] on button "Download" at bounding box center [1466, 84] width 68 height 17
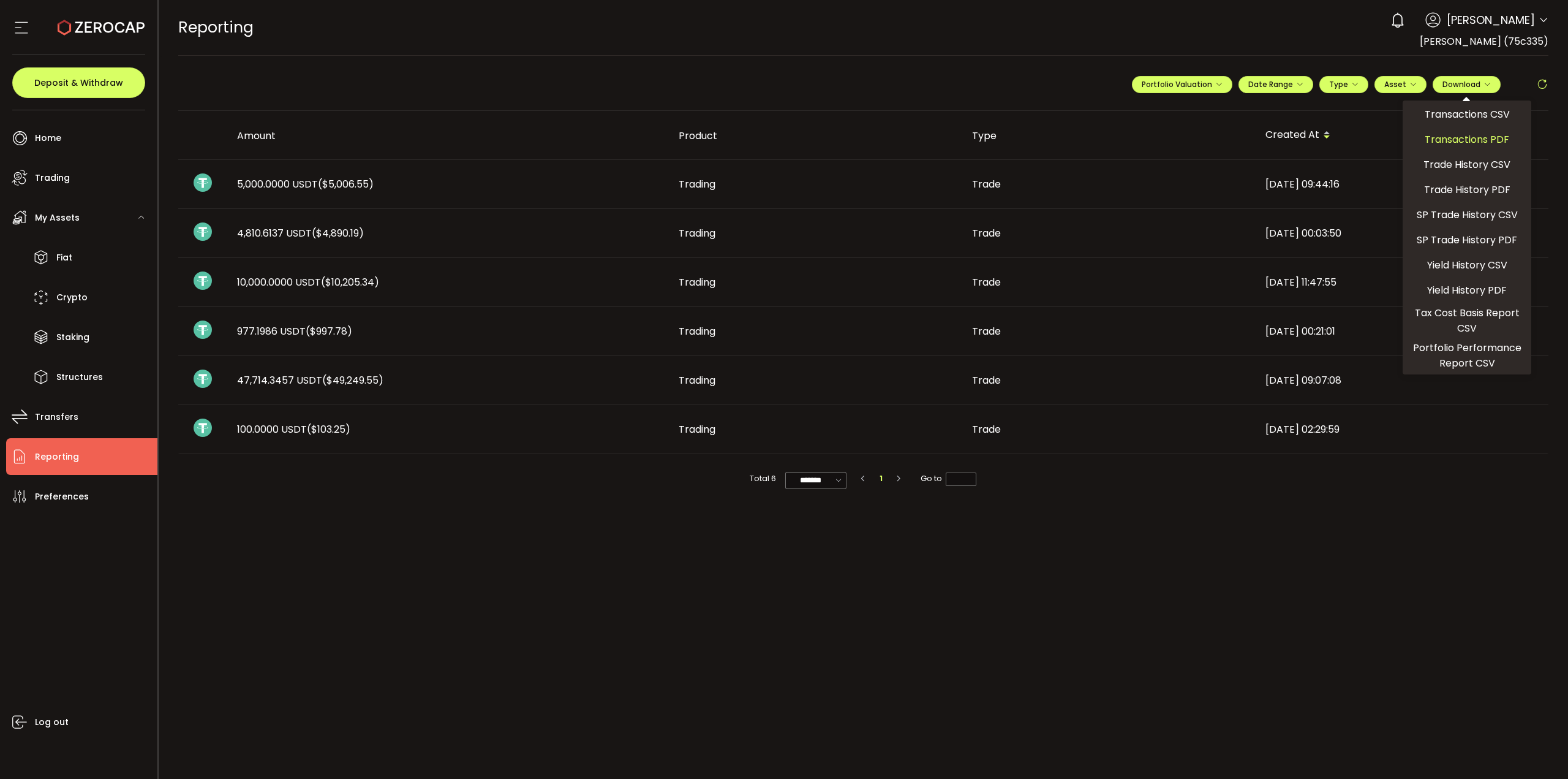
click at [1163, 134] on span "Transactions PDF" at bounding box center [1467, 139] width 85 height 15
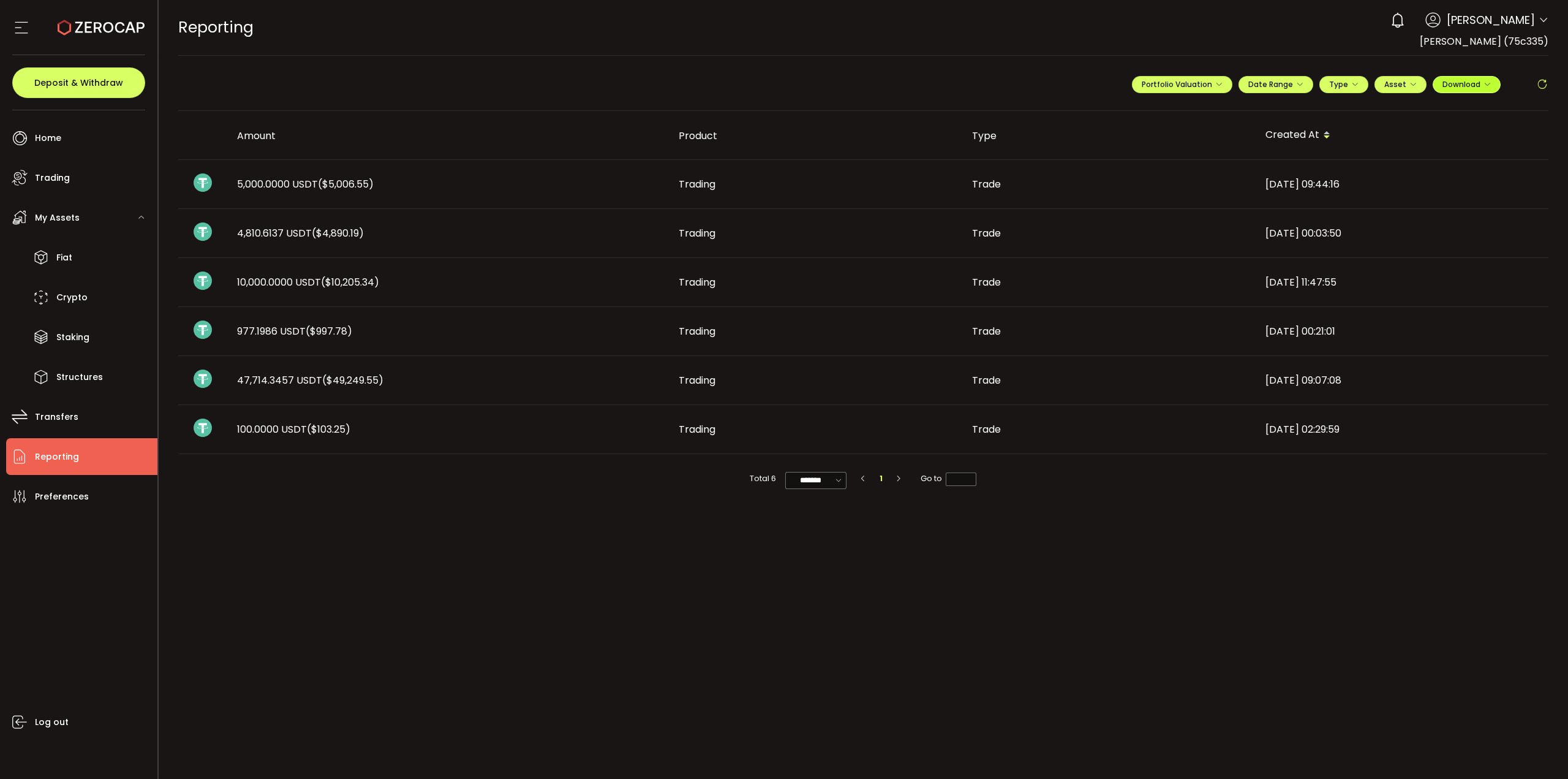
click at [1163, 77] on button "Download" at bounding box center [1466, 84] width 68 height 17
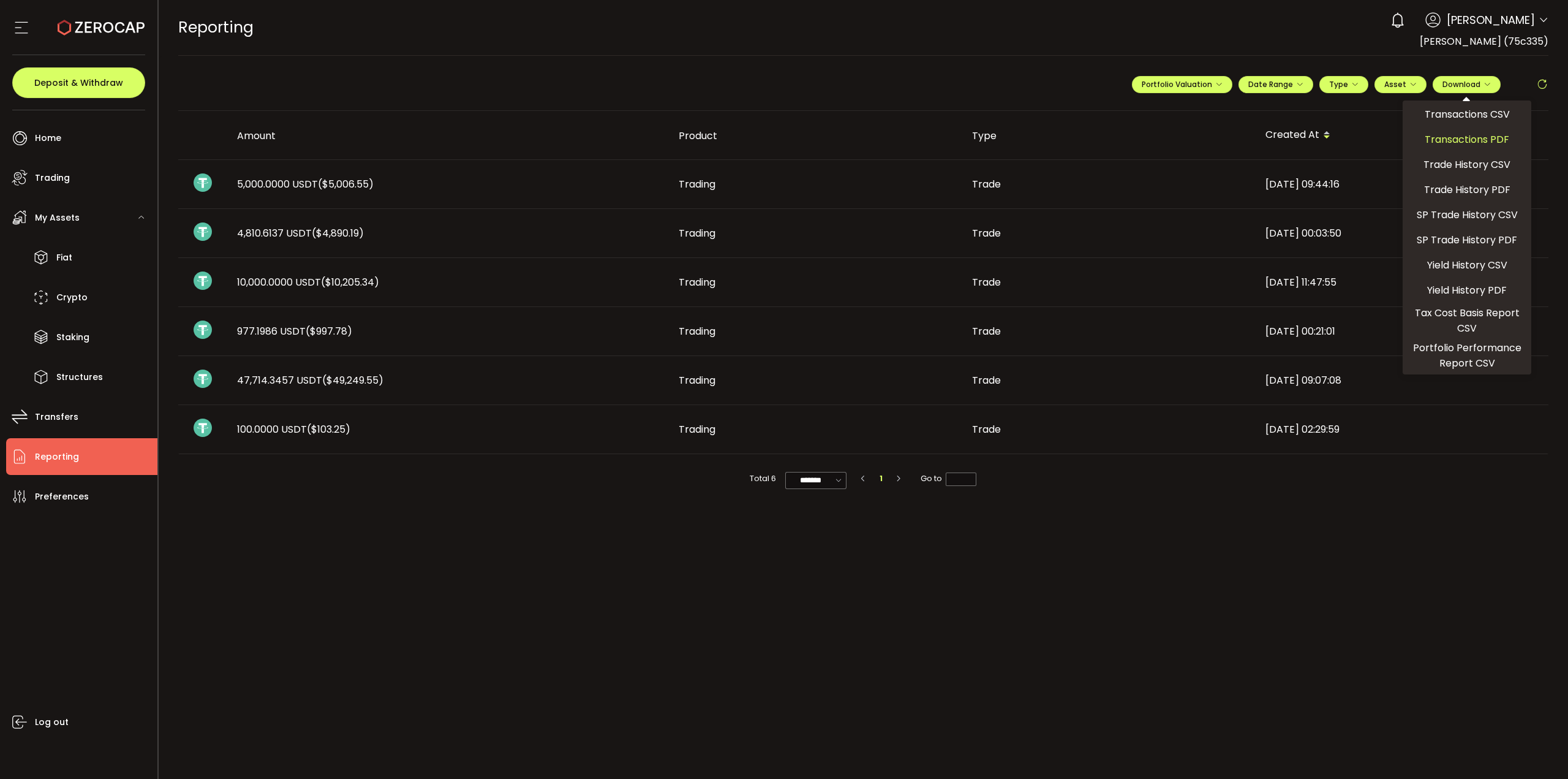
click at [1163, 140] on span "Transactions PDF" at bounding box center [1467, 139] width 85 height 15
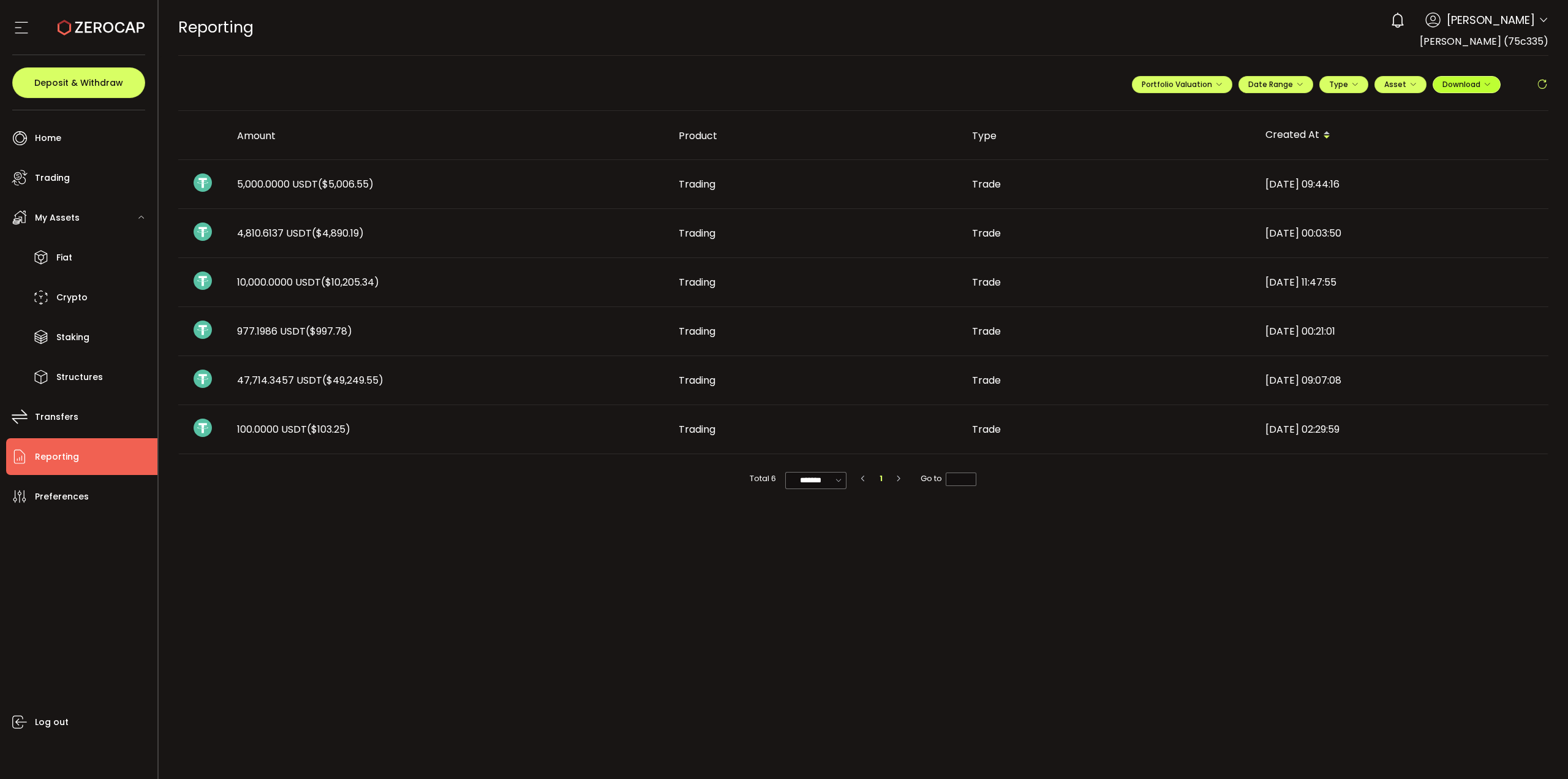
click at [1163, 88] on button "Download" at bounding box center [1466, 84] width 68 height 17
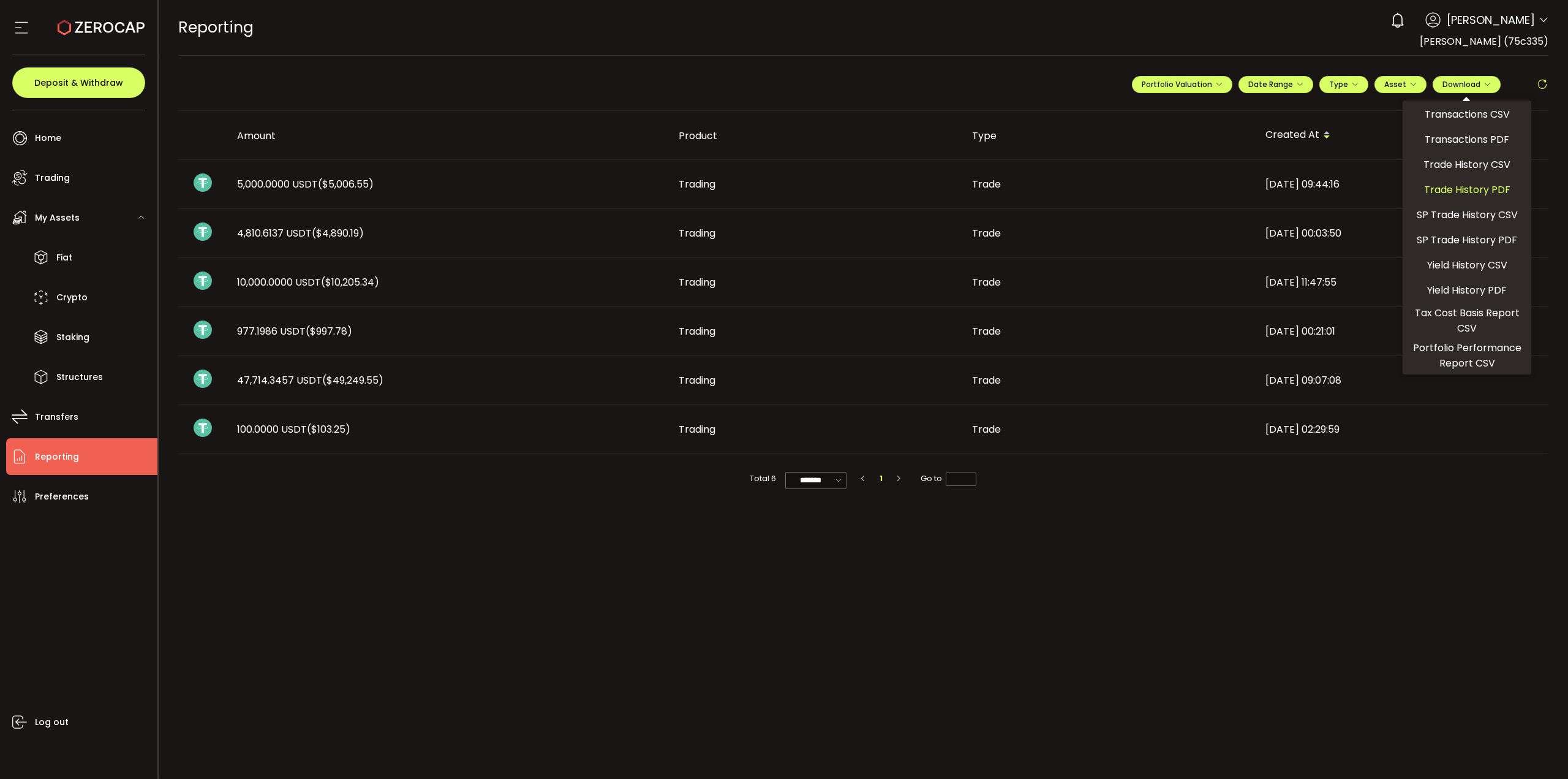
click at [1163, 189] on span "Trade History PDF" at bounding box center [1467, 189] width 86 height 15
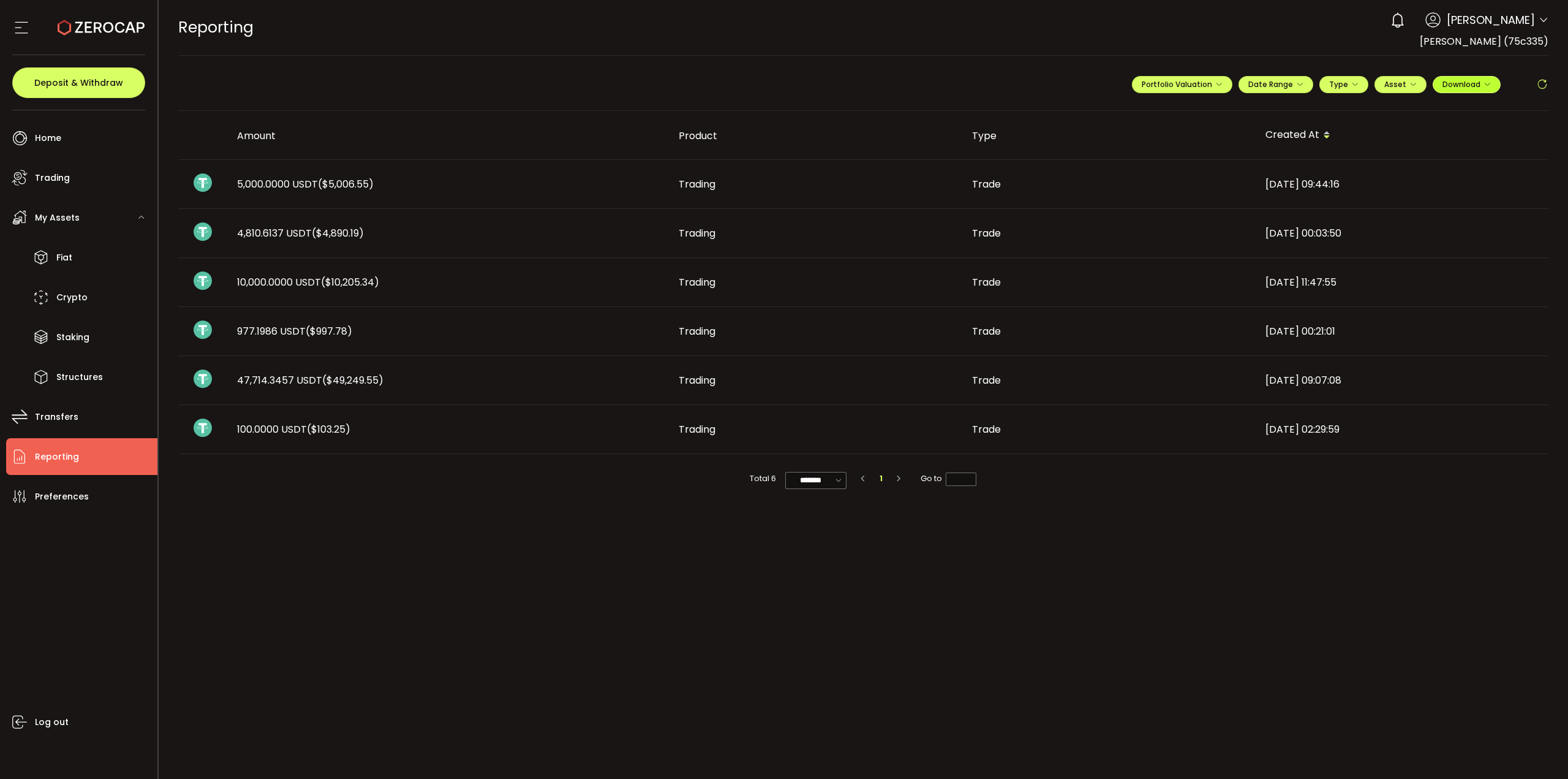
click at [1163, 85] on icon "button" at bounding box center [1487, 84] width 7 height 7
